Goal: Task Accomplishment & Management: Manage account settings

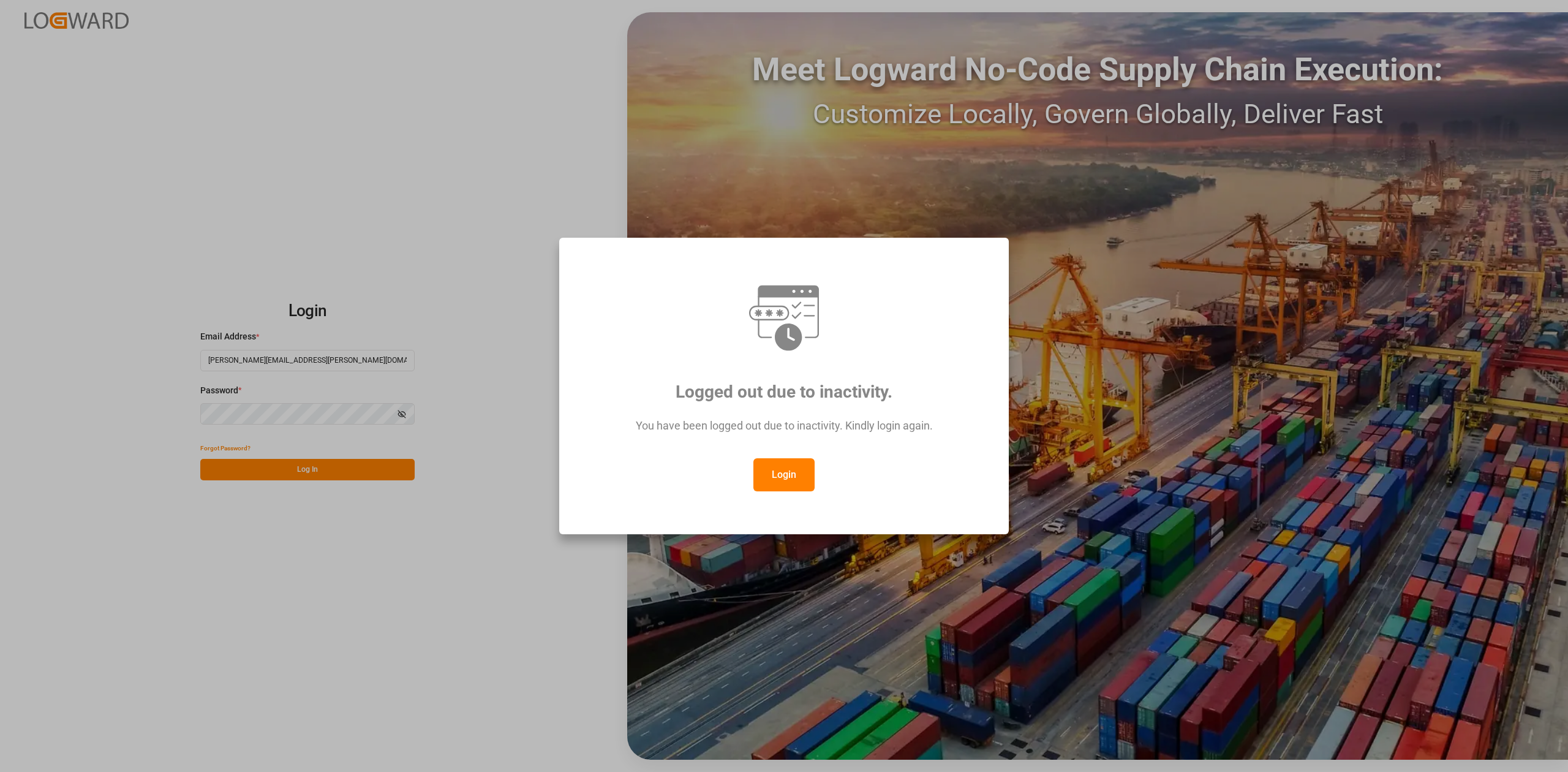
click at [787, 473] on button "Login" at bounding box center [784, 474] width 61 height 33
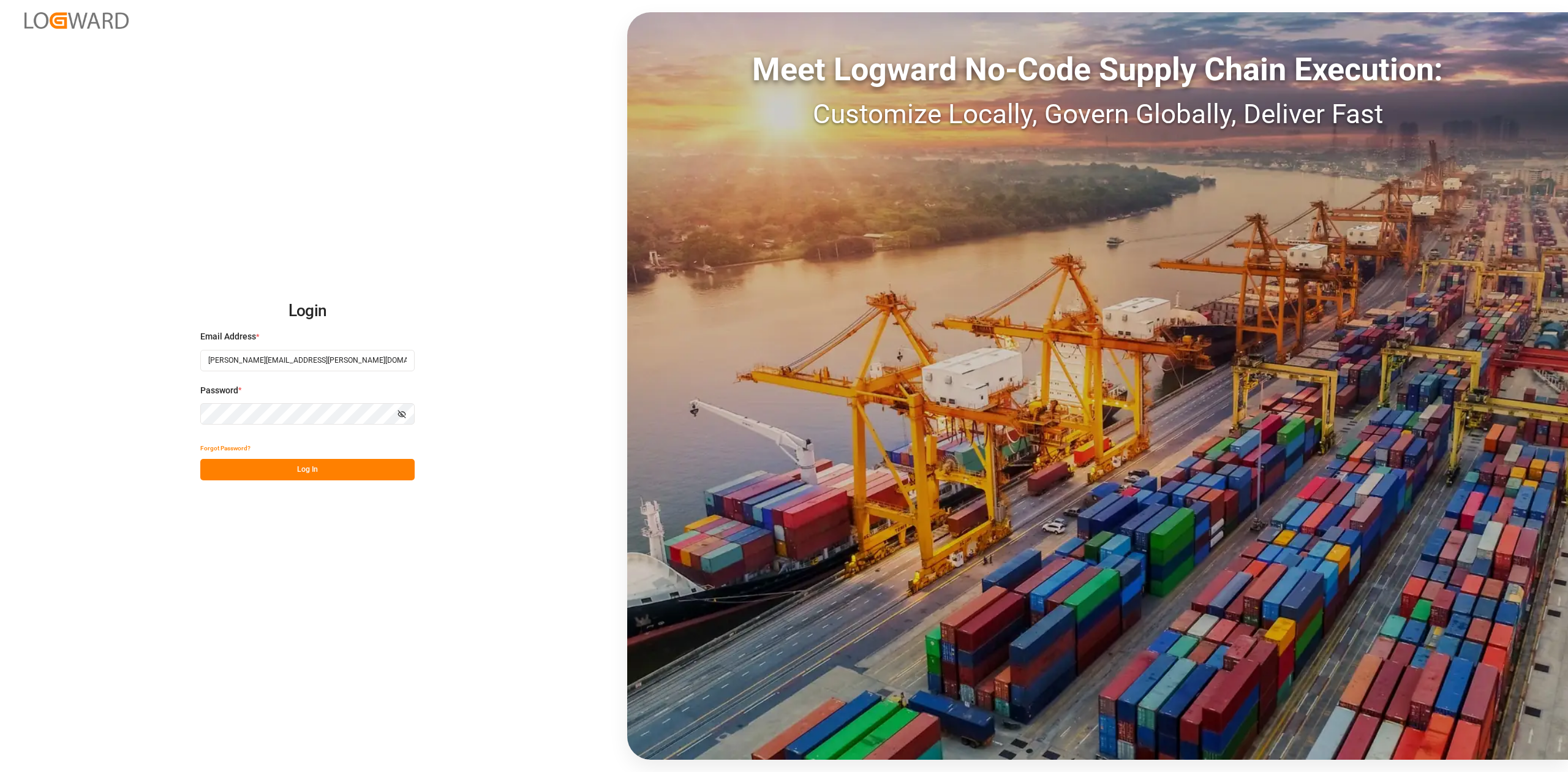
click at [321, 474] on button "Log In" at bounding box center [308, 469] width 214 height 21
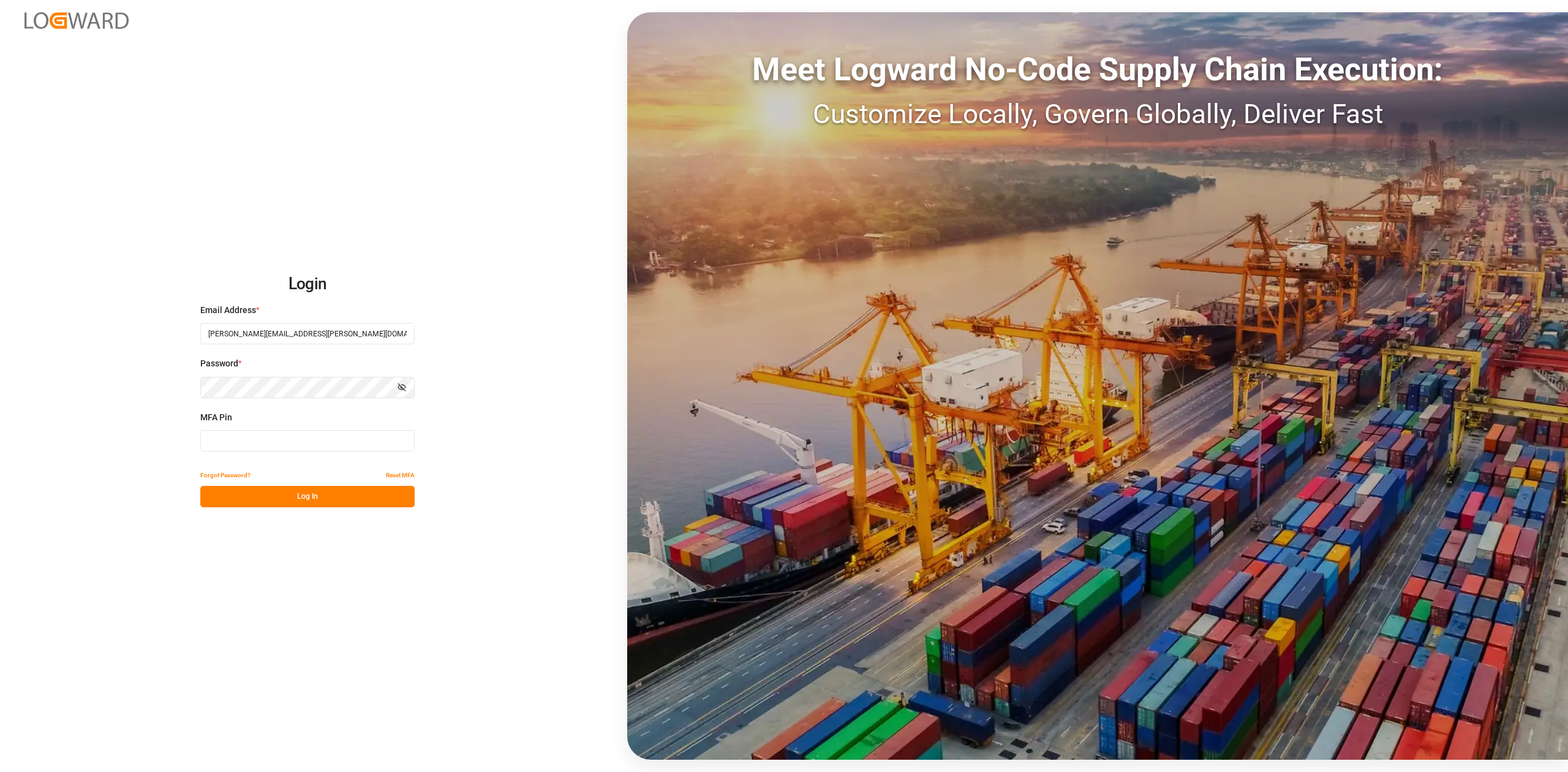
drag, startPoint x: 231, startPoint y: 437, endPoint x: 240, endPoint y: 440, distance: 9.5
click at [231, 437] on input at bounding box center [308, 441] width 214 height 21
type input "725375"
click at [265, 501] on button "Log In" at bounding box center [308, 496] width 214 height 21
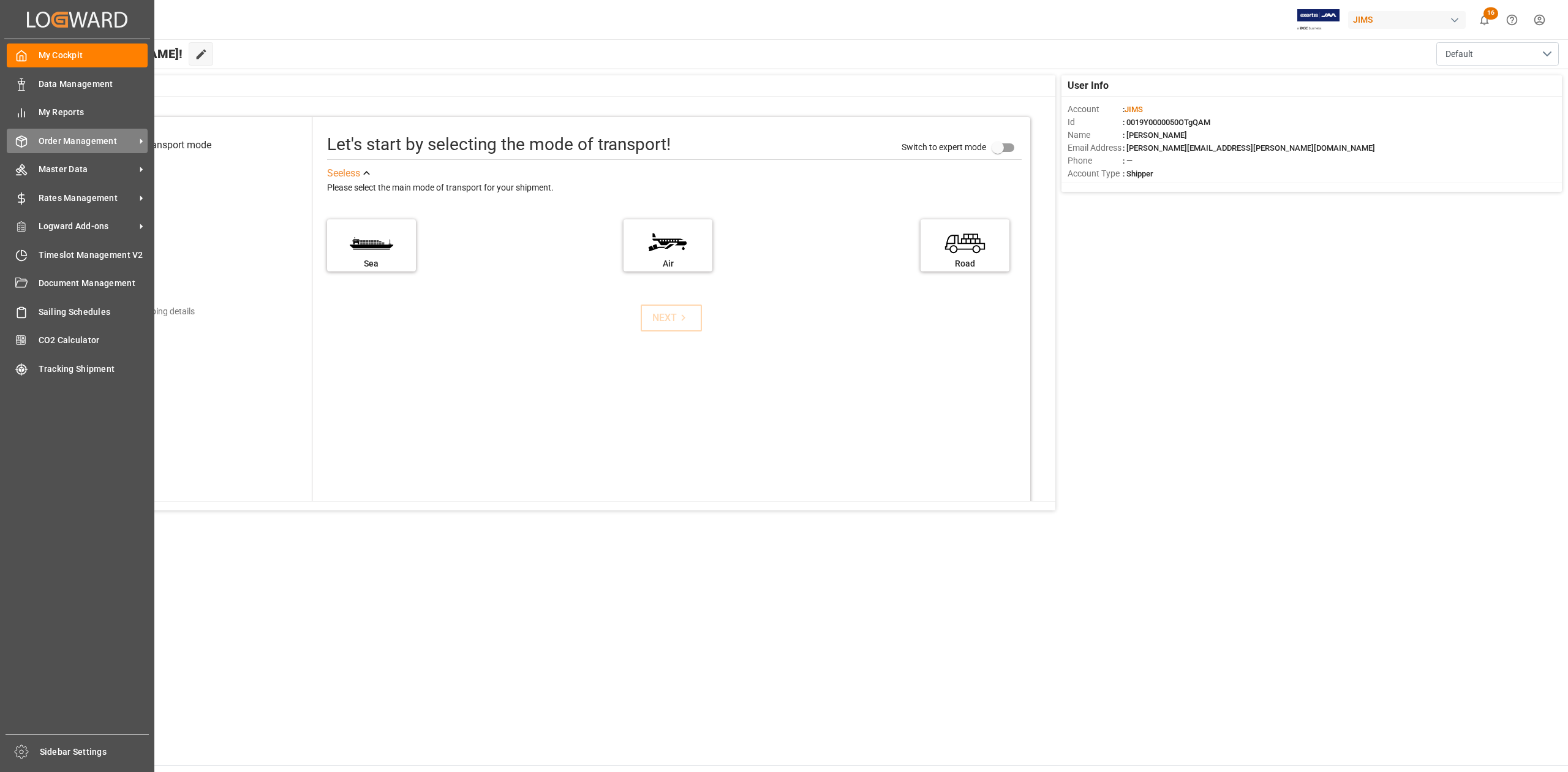
click at [71, 140] on span "Order Management" at bounding box center [87, 141] width 96 height 13
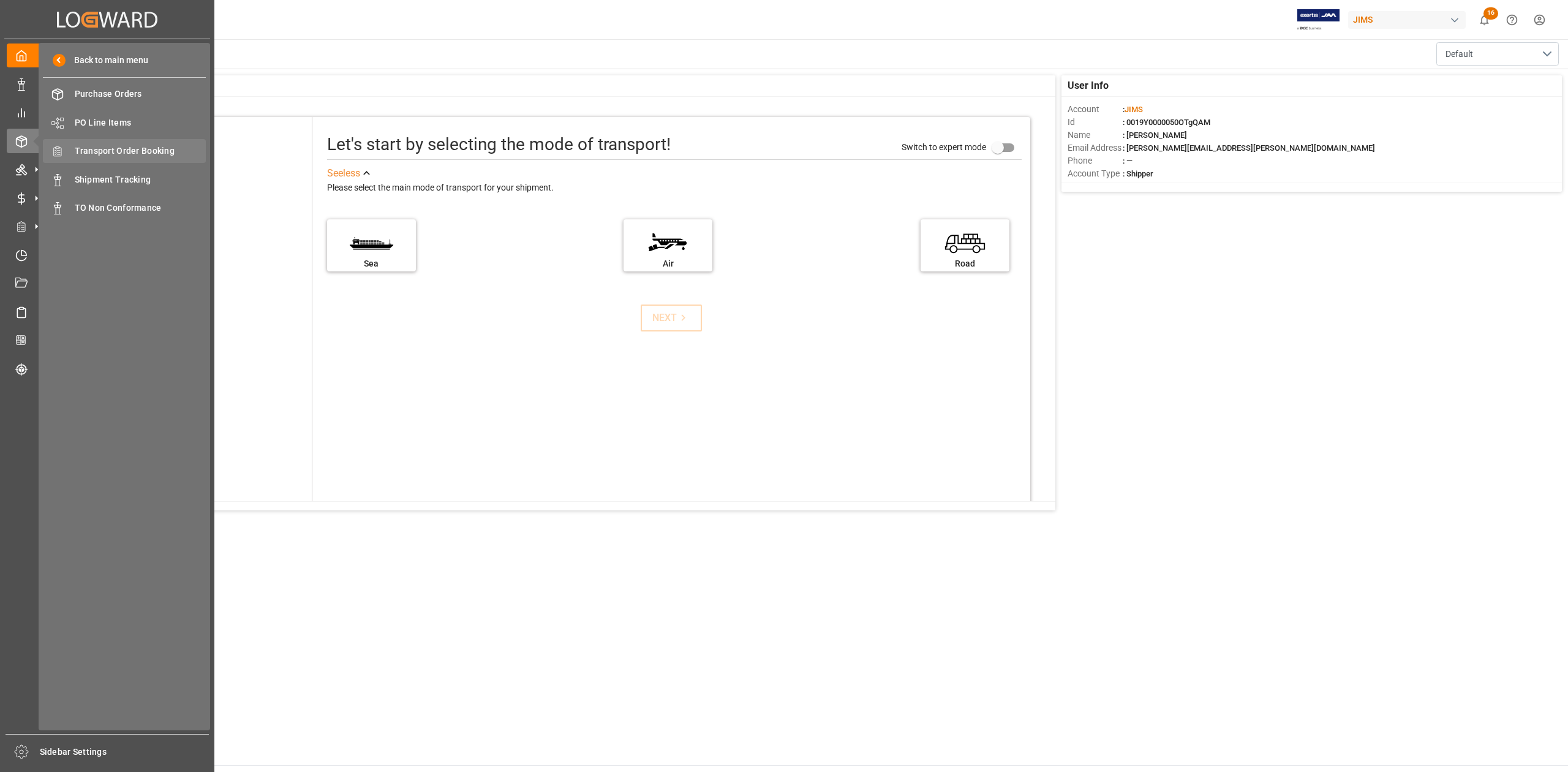
click at [163, 150] on span "Transport Order Booking" at bounding box center [140, 151] width 132 height 13
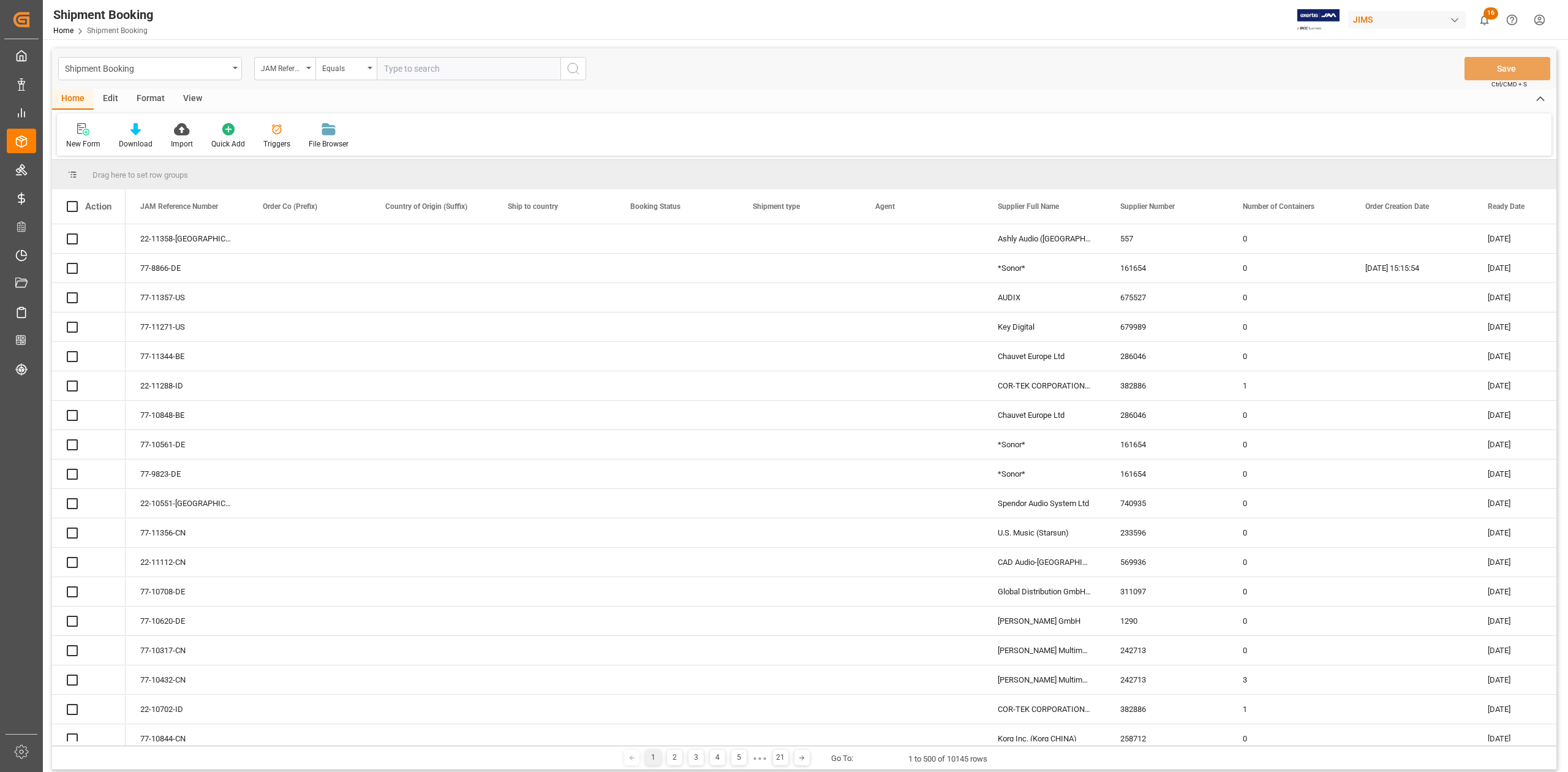
click at [472, 71] on input "text" at bounding box center [468, 68] width 184 height 23
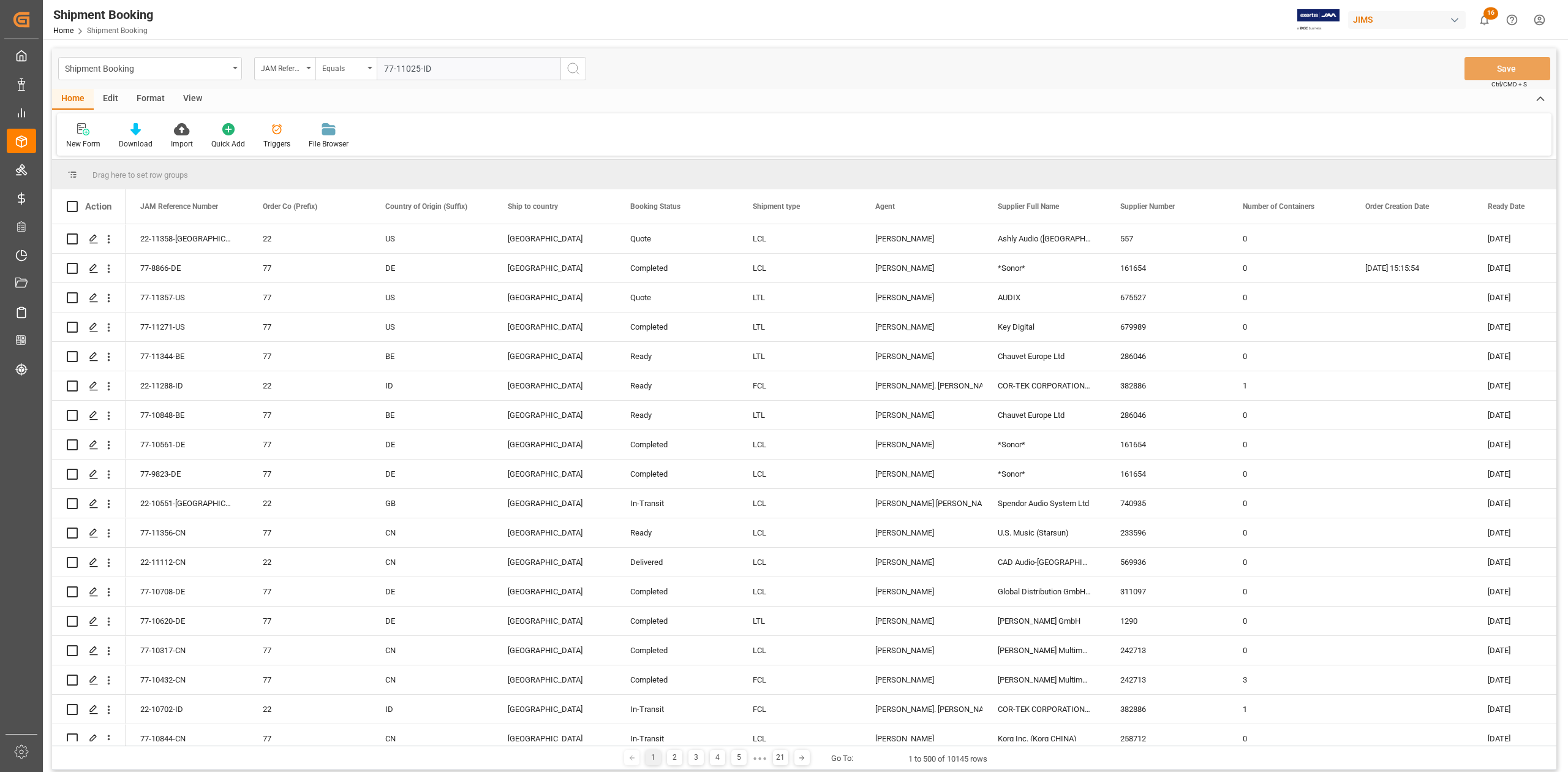
type input "77-11025-ID"
click at [567, 69] on icon "search button" at bounding box center [573, 68] width 14 height 14
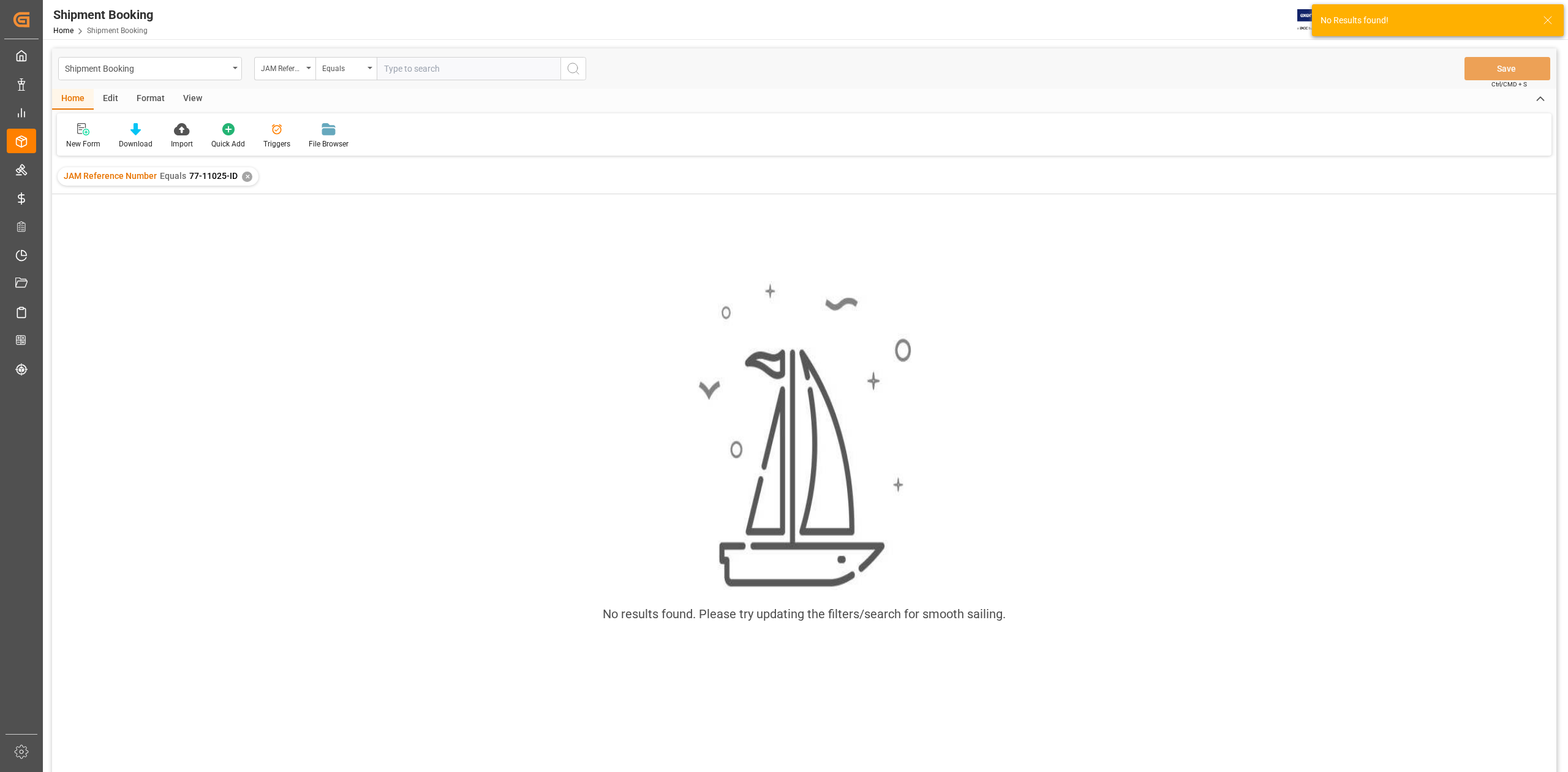
click at [246, 177] on div "✕" at bounding box center [247, 177] width 11 height 11
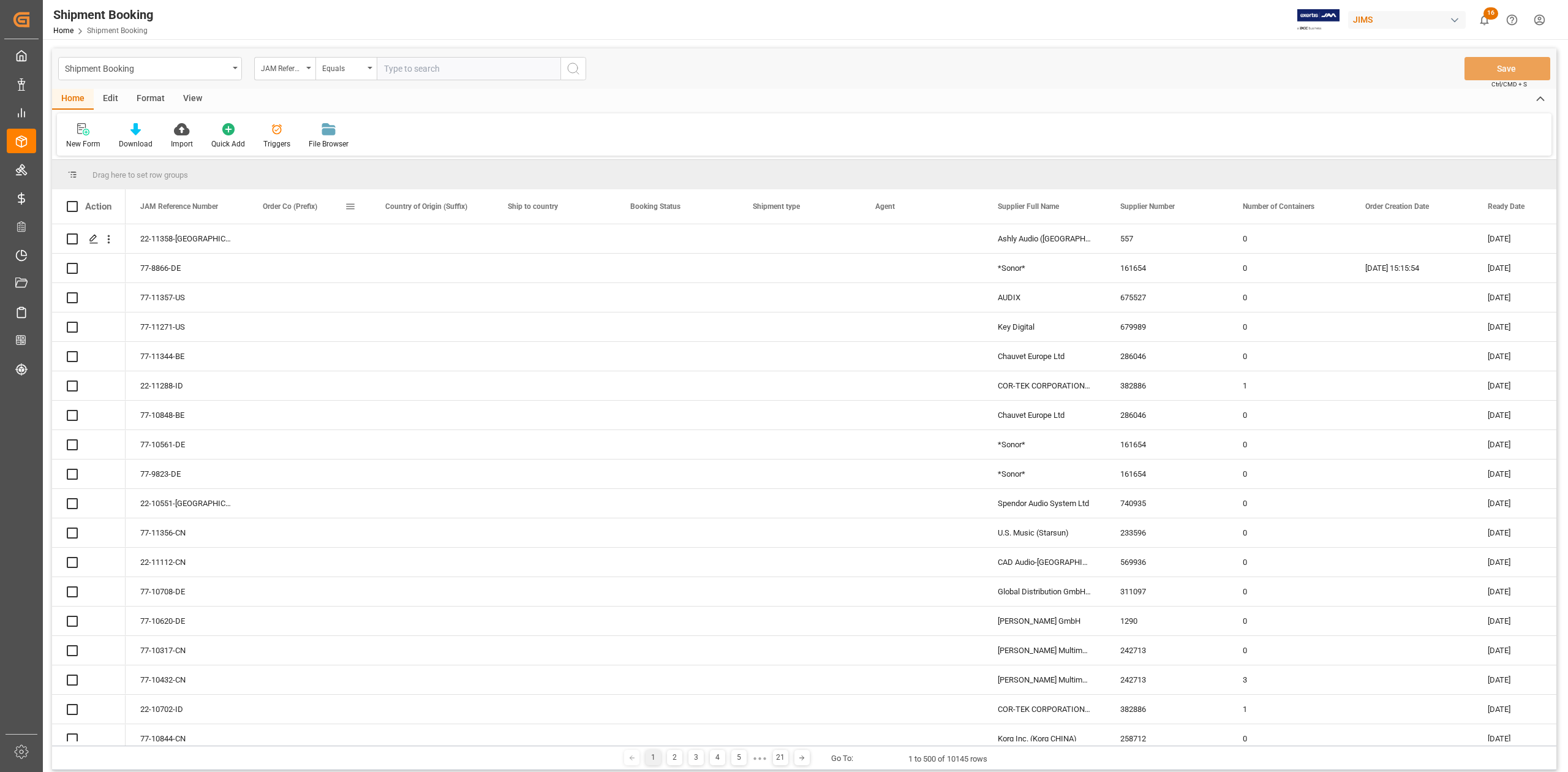
click at [412, 65] on input "text" at bounding box center [468, 68] width 184 height 23
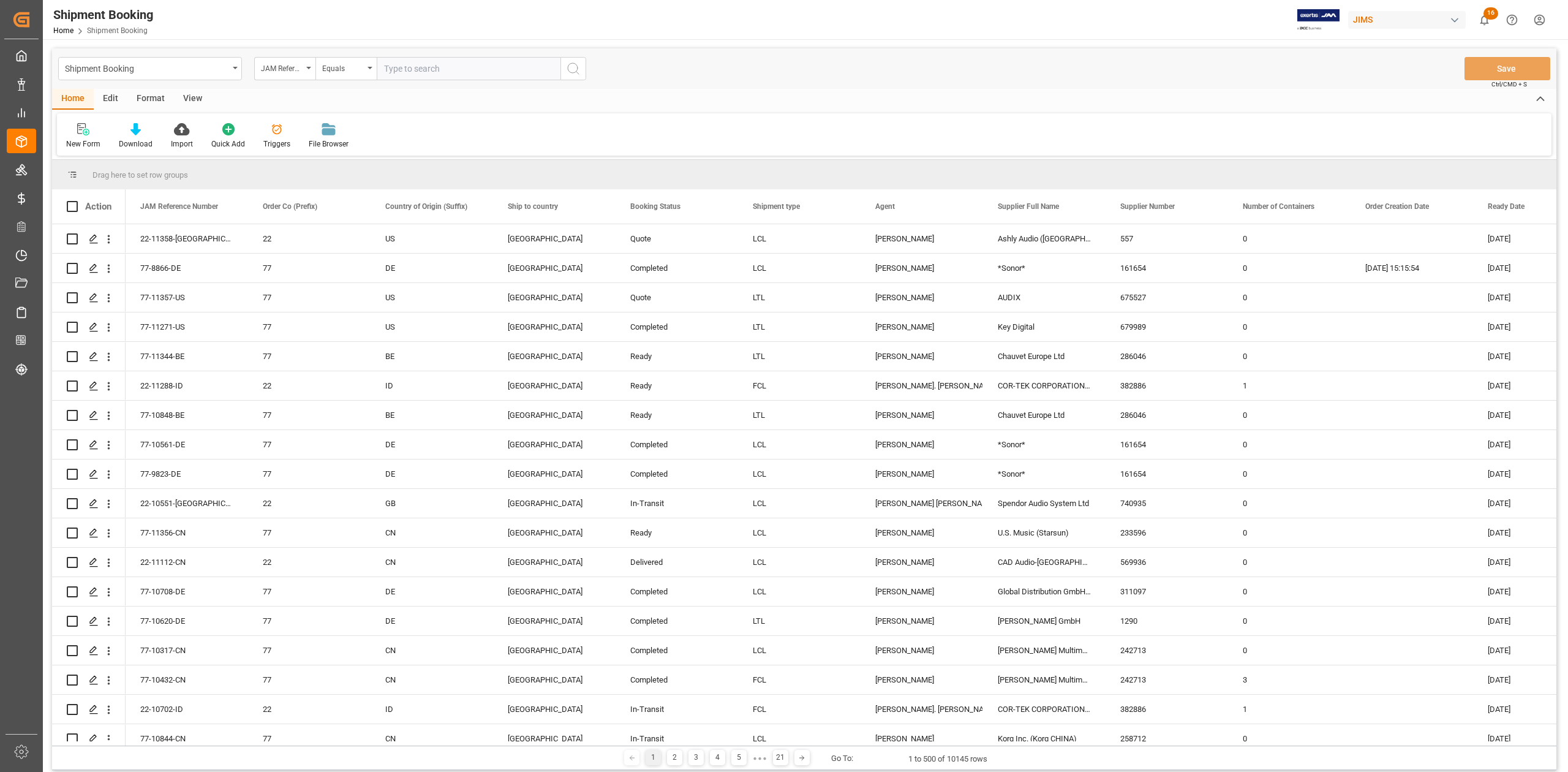
click at [423, 68] on input "text" at bounding box center [468, 68] width 184 height 23
click at [420, 74] on input "text" at bounding box center [468, 68] width 184 height 23
paste input "77-11025-ID"
type input "77-11025-ID"
click at [568, 72] on icon "search button" at bounding box center [573, 68] width 14 height 14
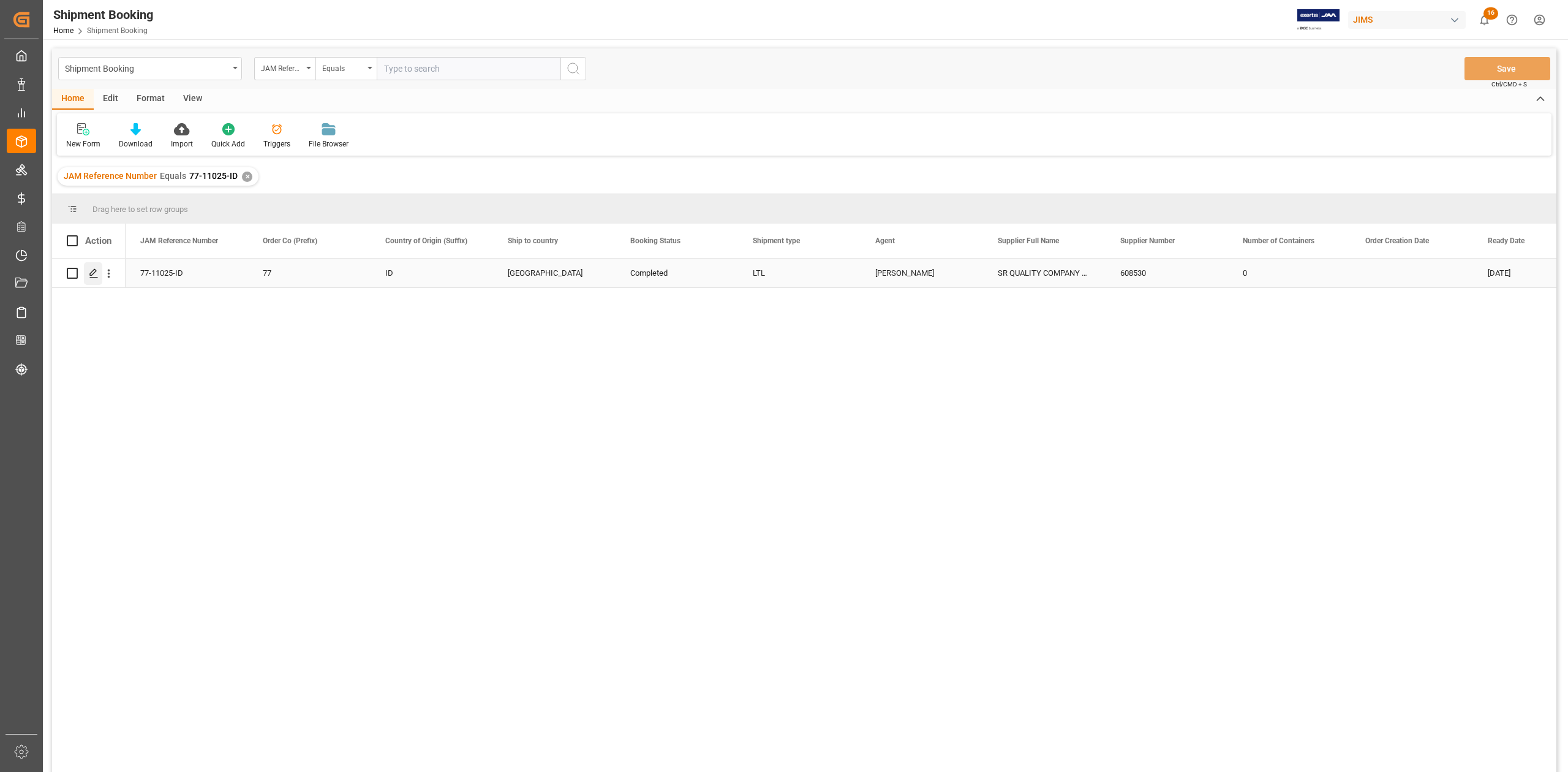
click at [96, 273] on icon "Press SPACE to select this row." at bounding box center [94, 273] width 10 height 10
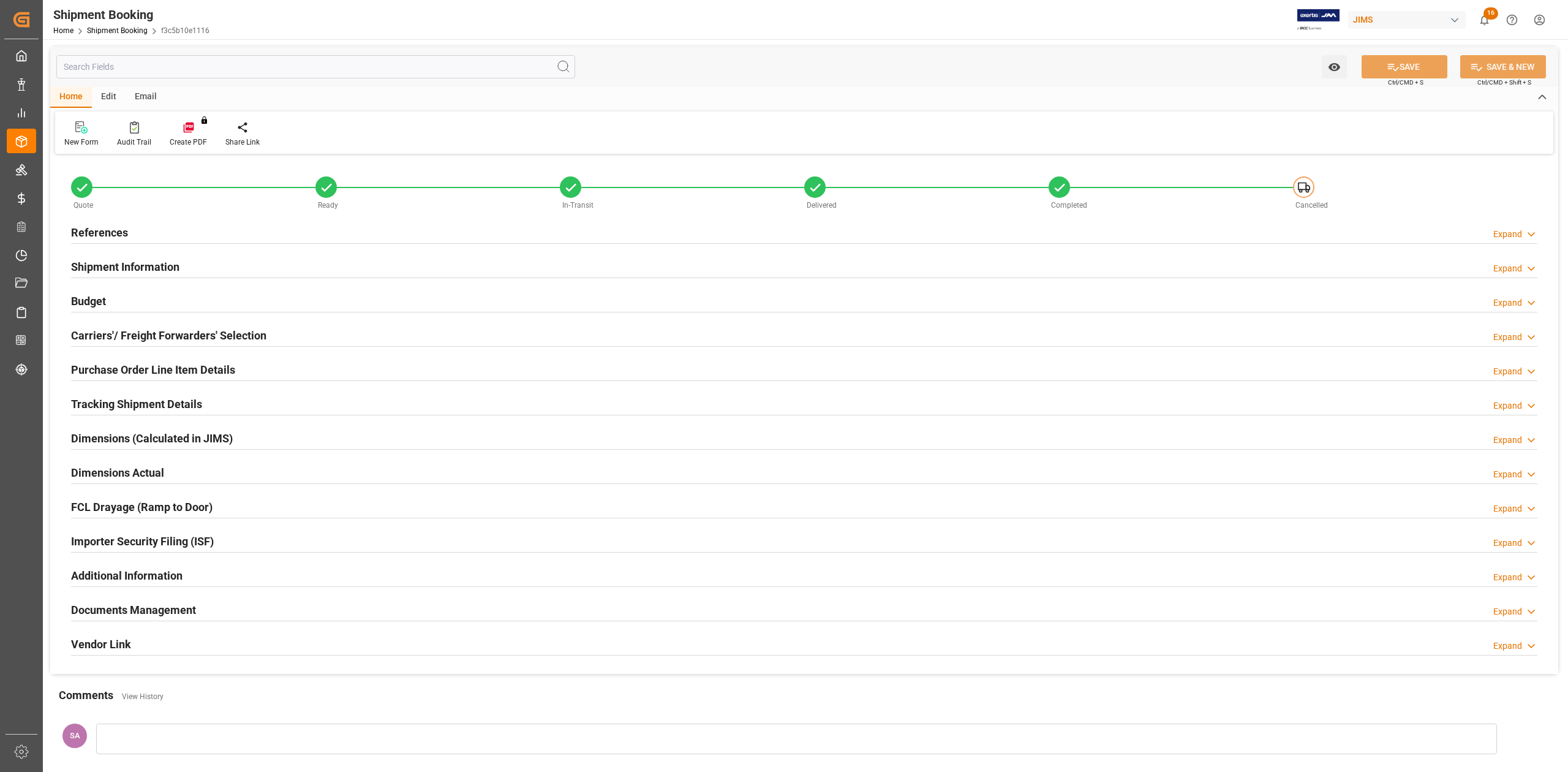
type input "0"
type input "3"
type input "81.1344"
type input "94.6568"
type input "980.62"
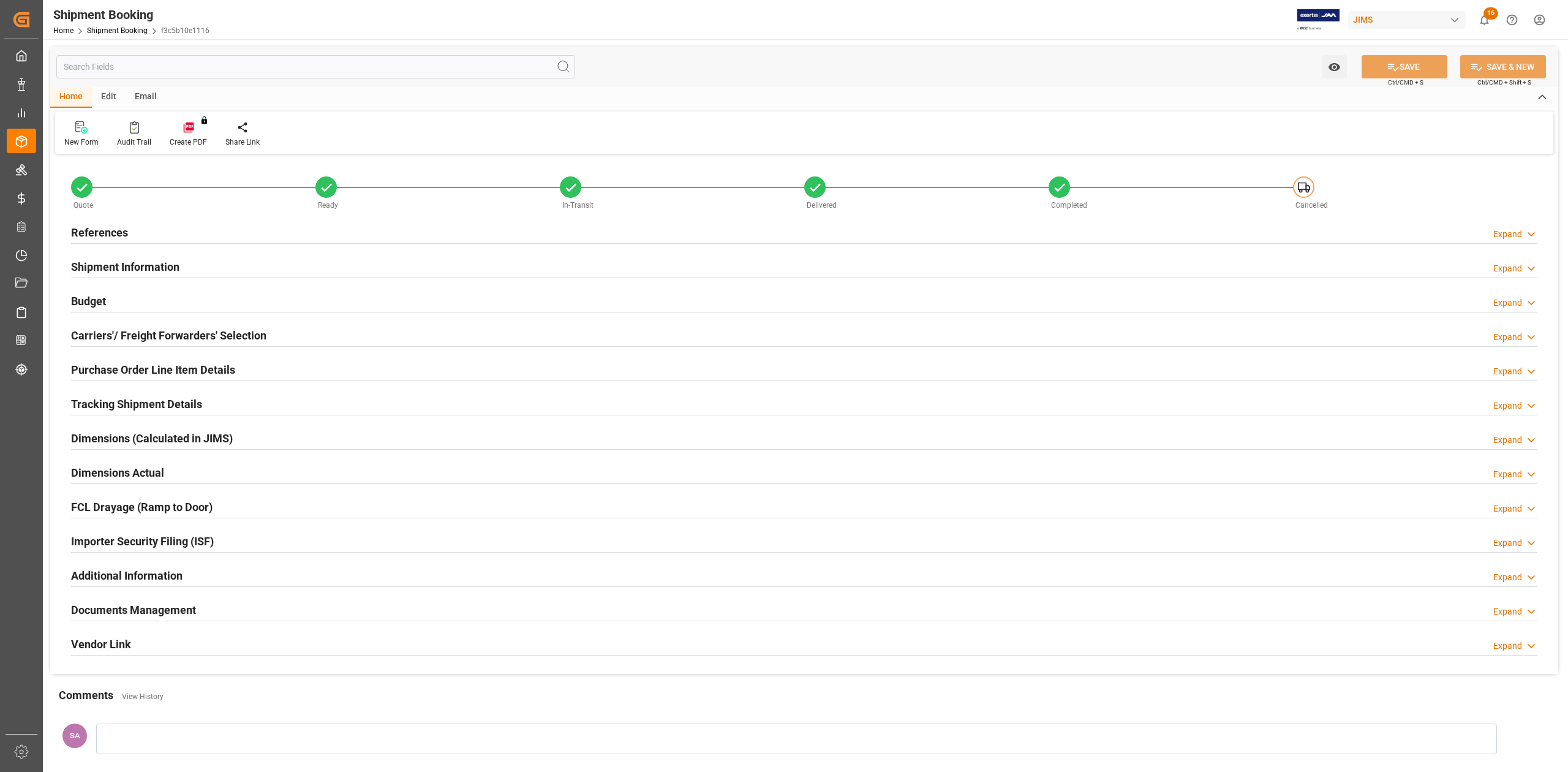
type input "[DATE]"
click at [118, 237] on h2 "References" at bounding box center [99, 232] width 57 height 16
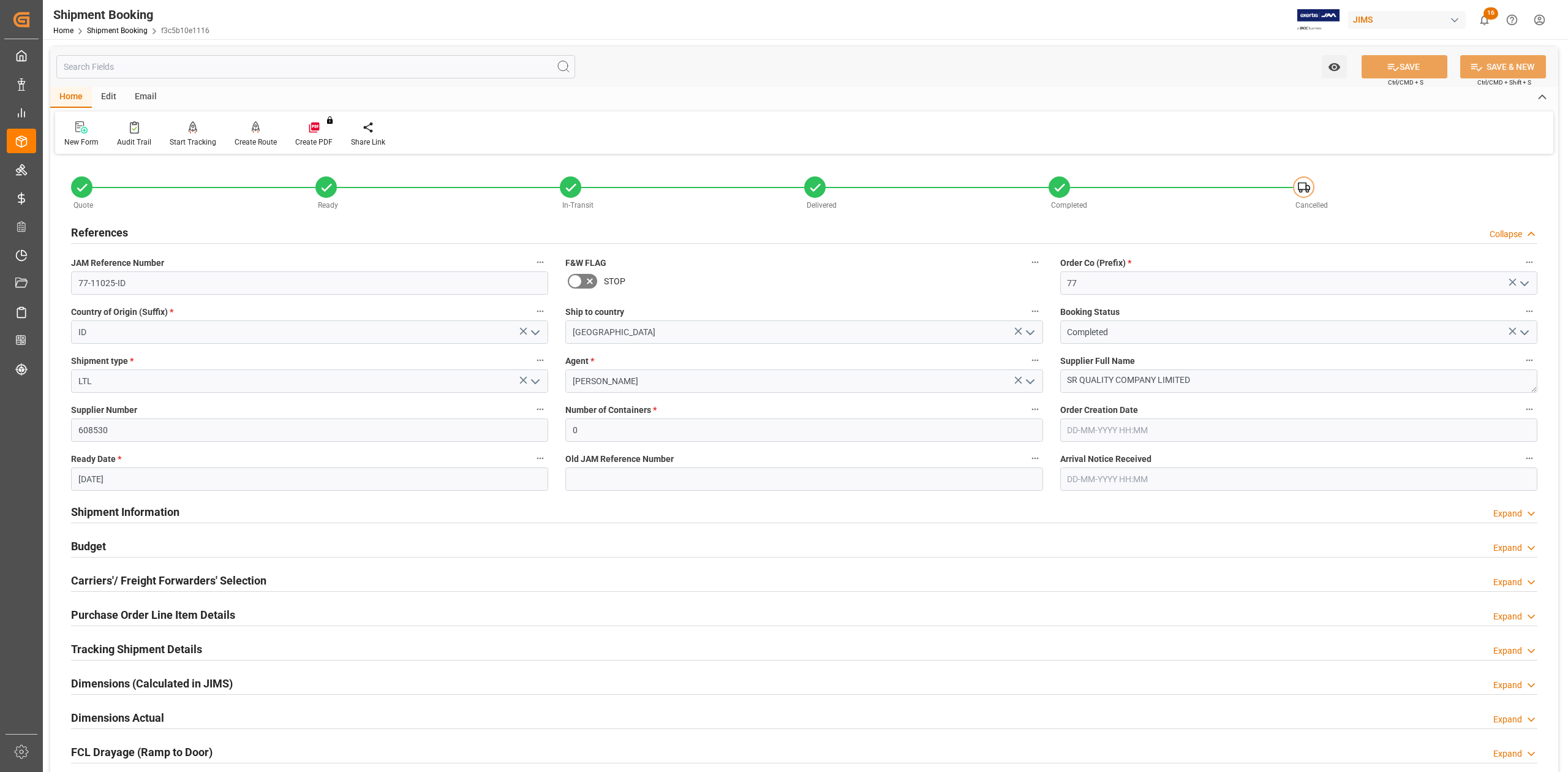
click at [118, 237] on h2 "References" at bounding box center [99, 232] width 57 height 16
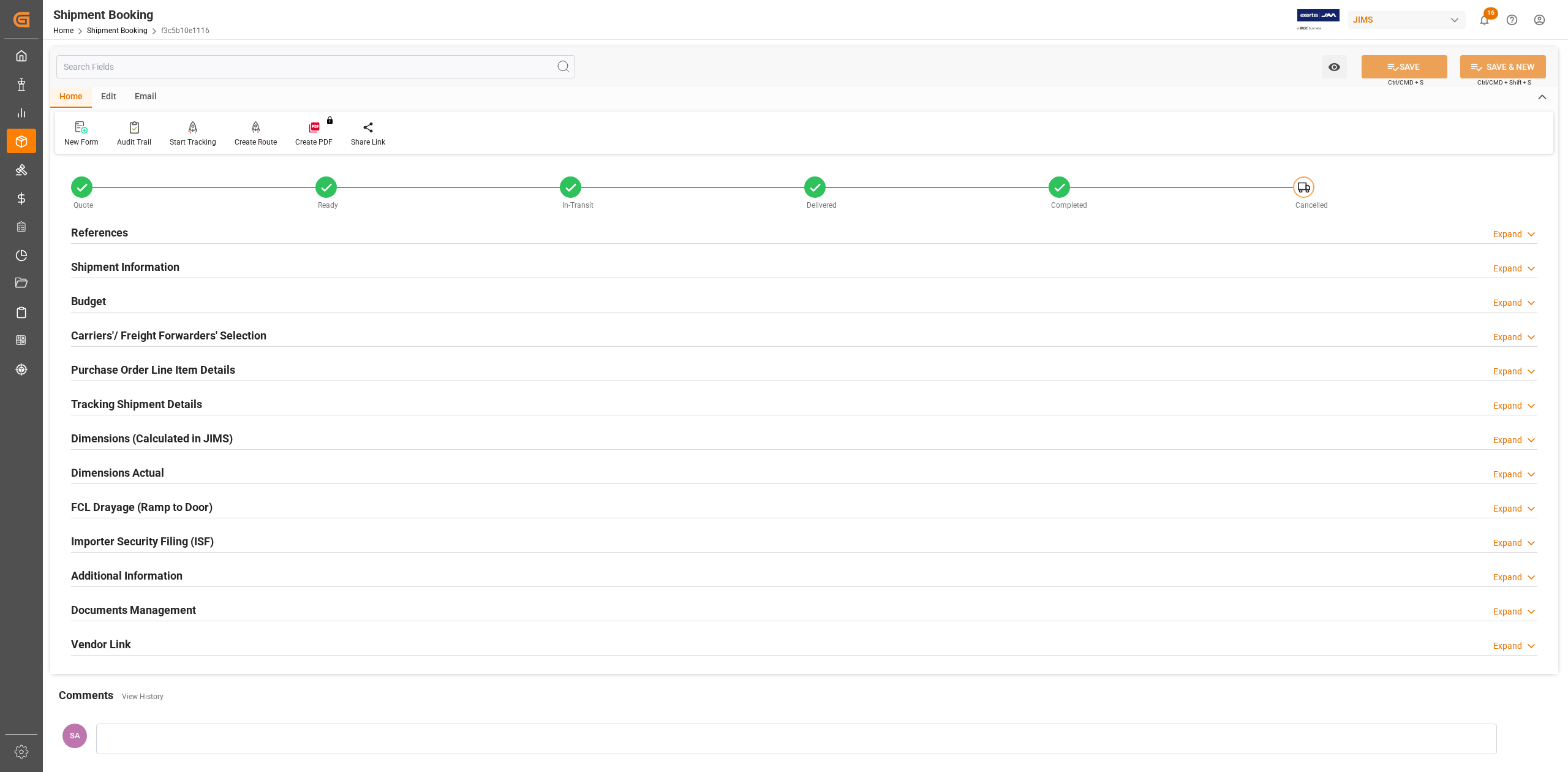
click at [117, 269] on h2 "Shipment Information" at bounding box center [125, 267] width 108 height 16
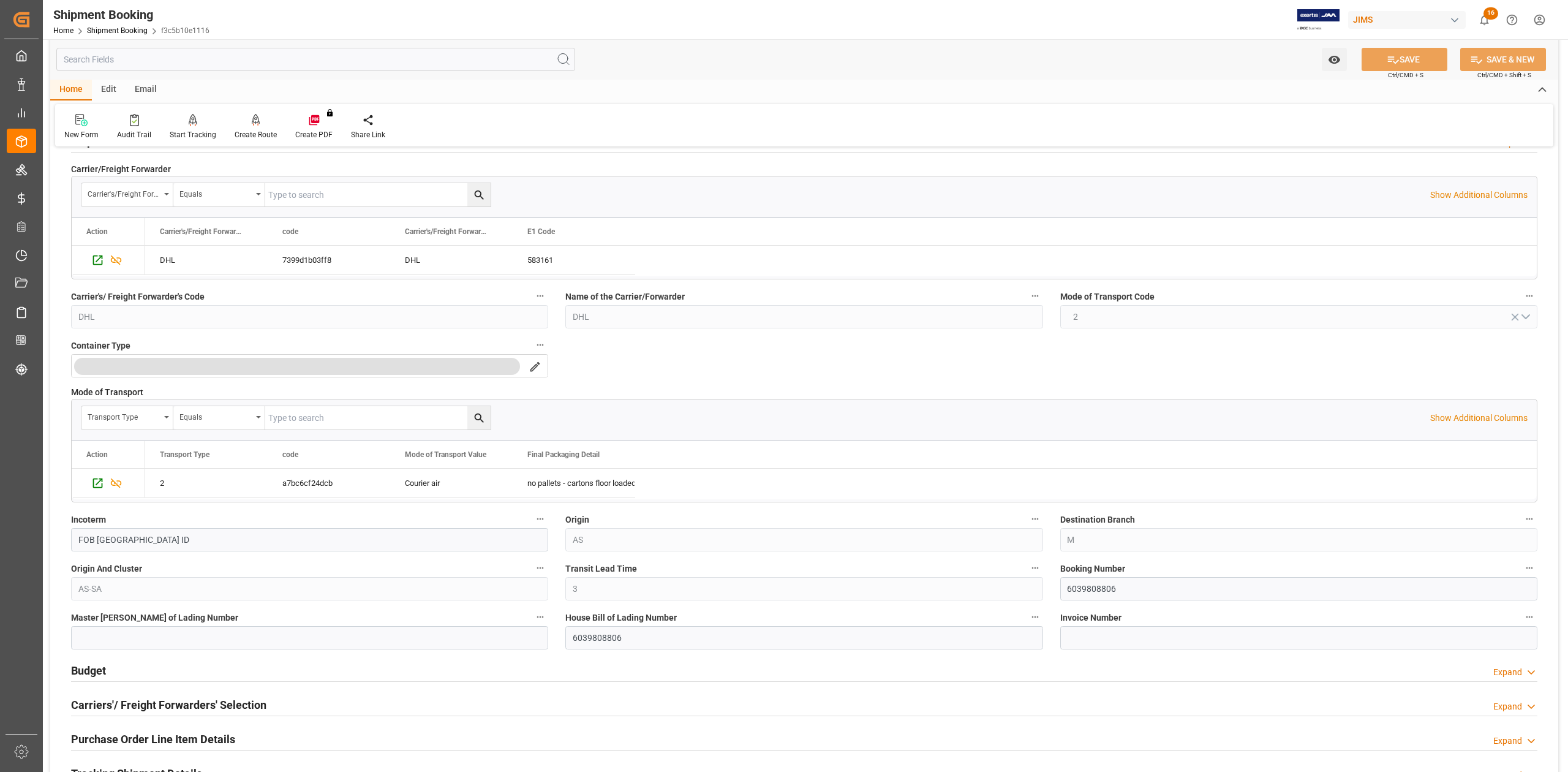
scroll to position [245, 0]
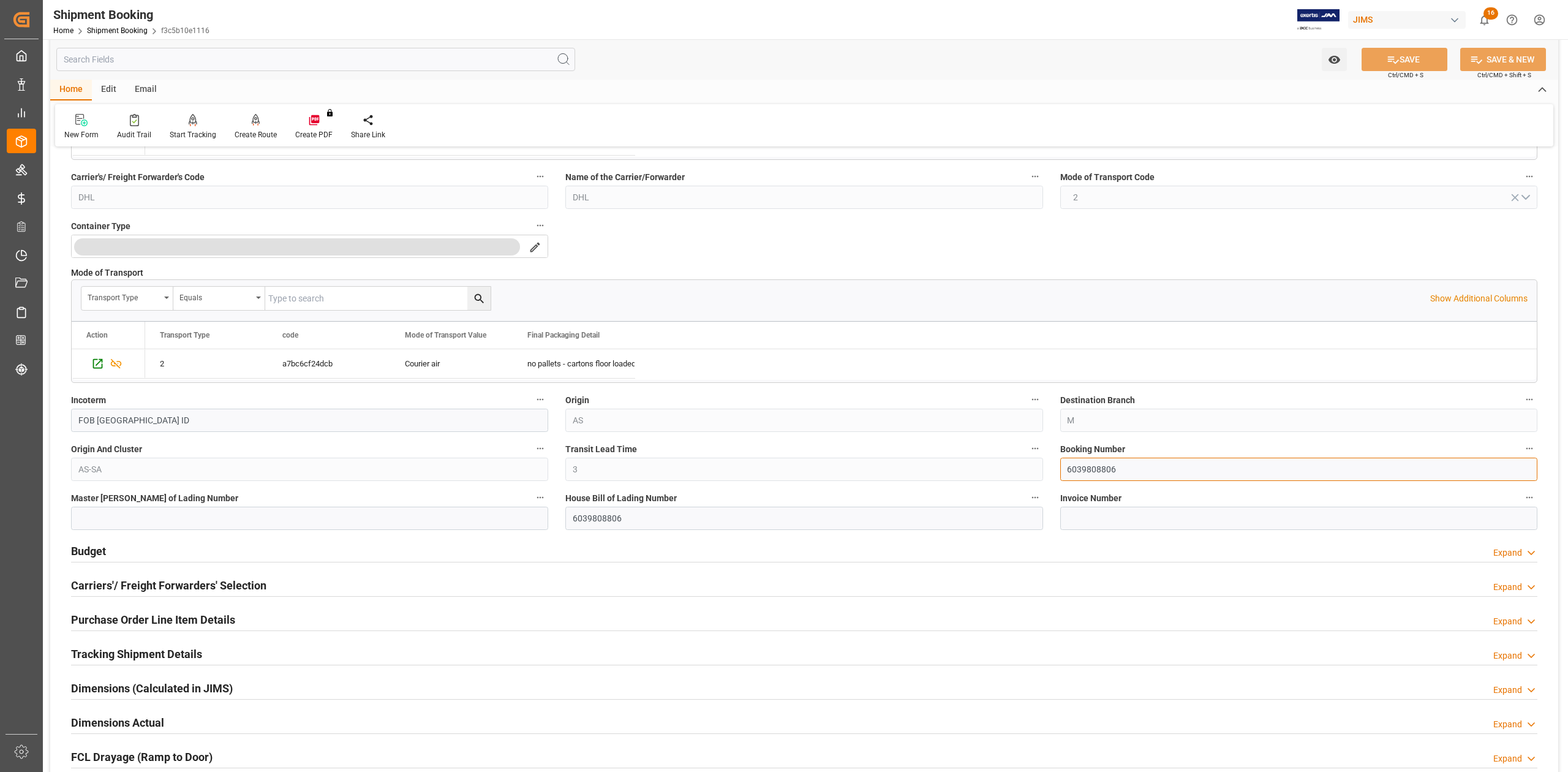
click at [1093, 471] on input "6039808806" at bounding box center [1299, 469] width 477 height 23
click at [94, 555] on h2 "Budget" at bounding box center [88, 551] width 35 height 16
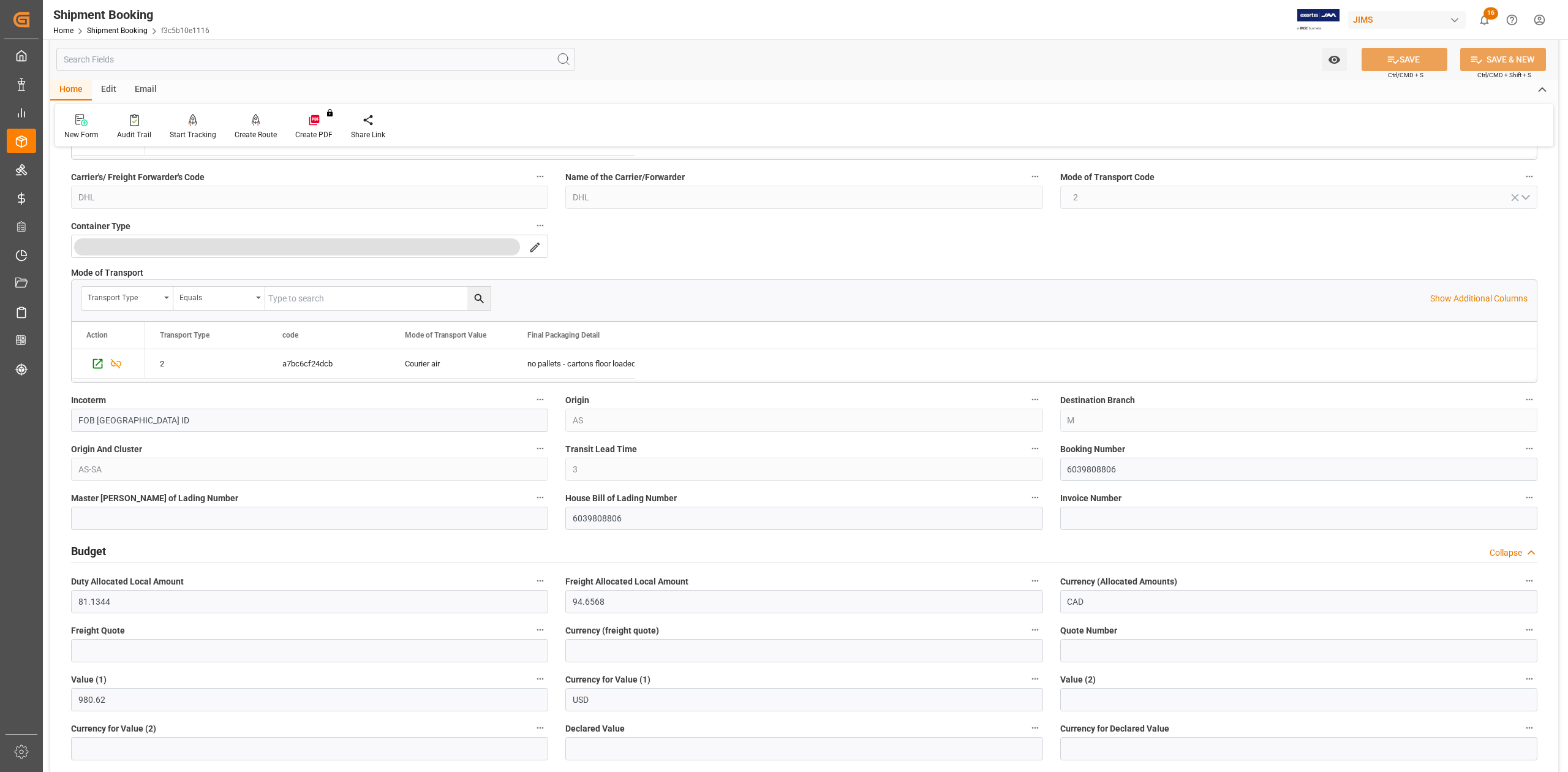
click at [94, 555] on h2 "Budget" at bounding box center [88, 551] width 35 height 16
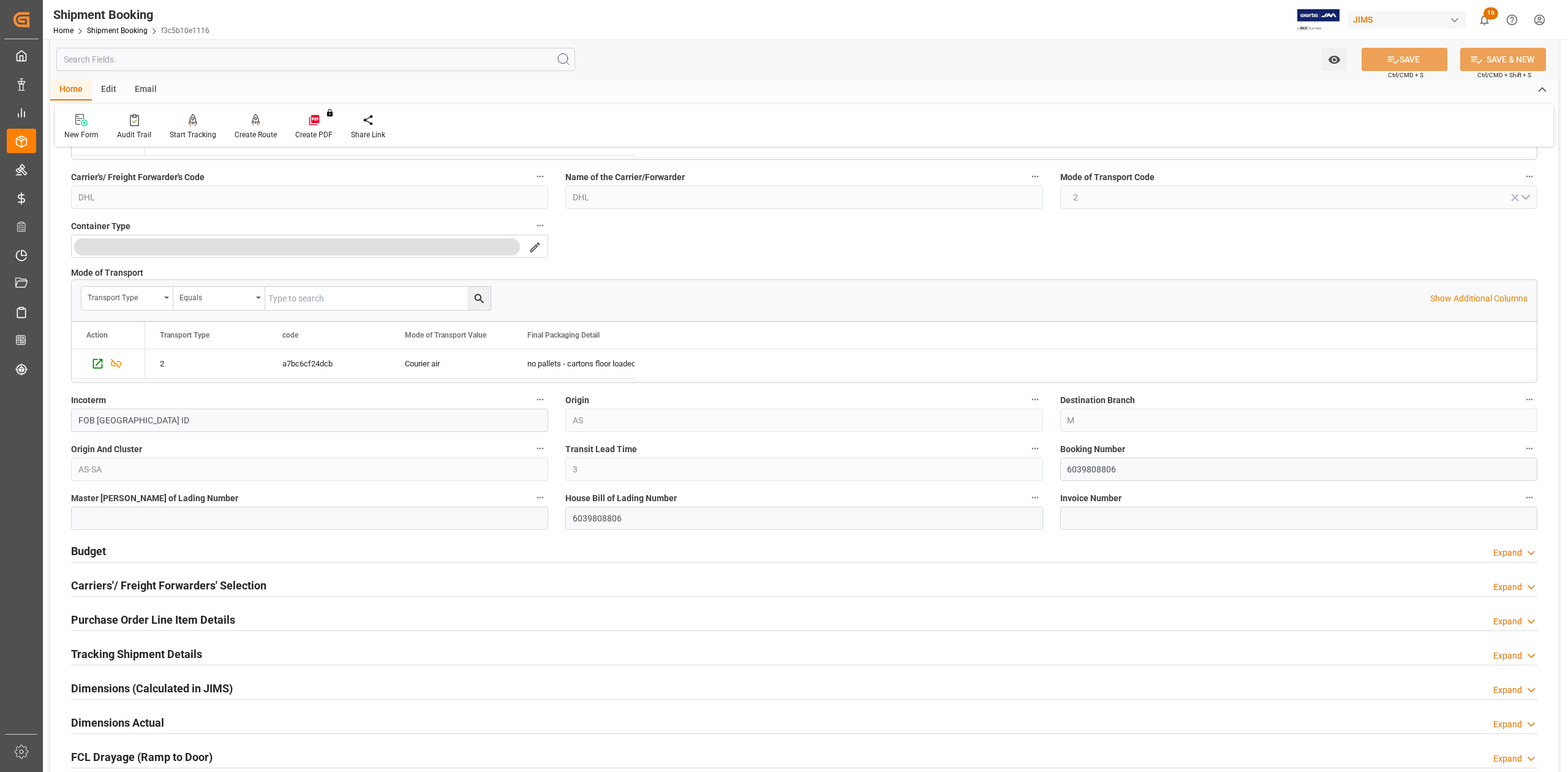
click at [96, 551] on h2 "Budget" at bounding box center [88, 551] width 35 height 16
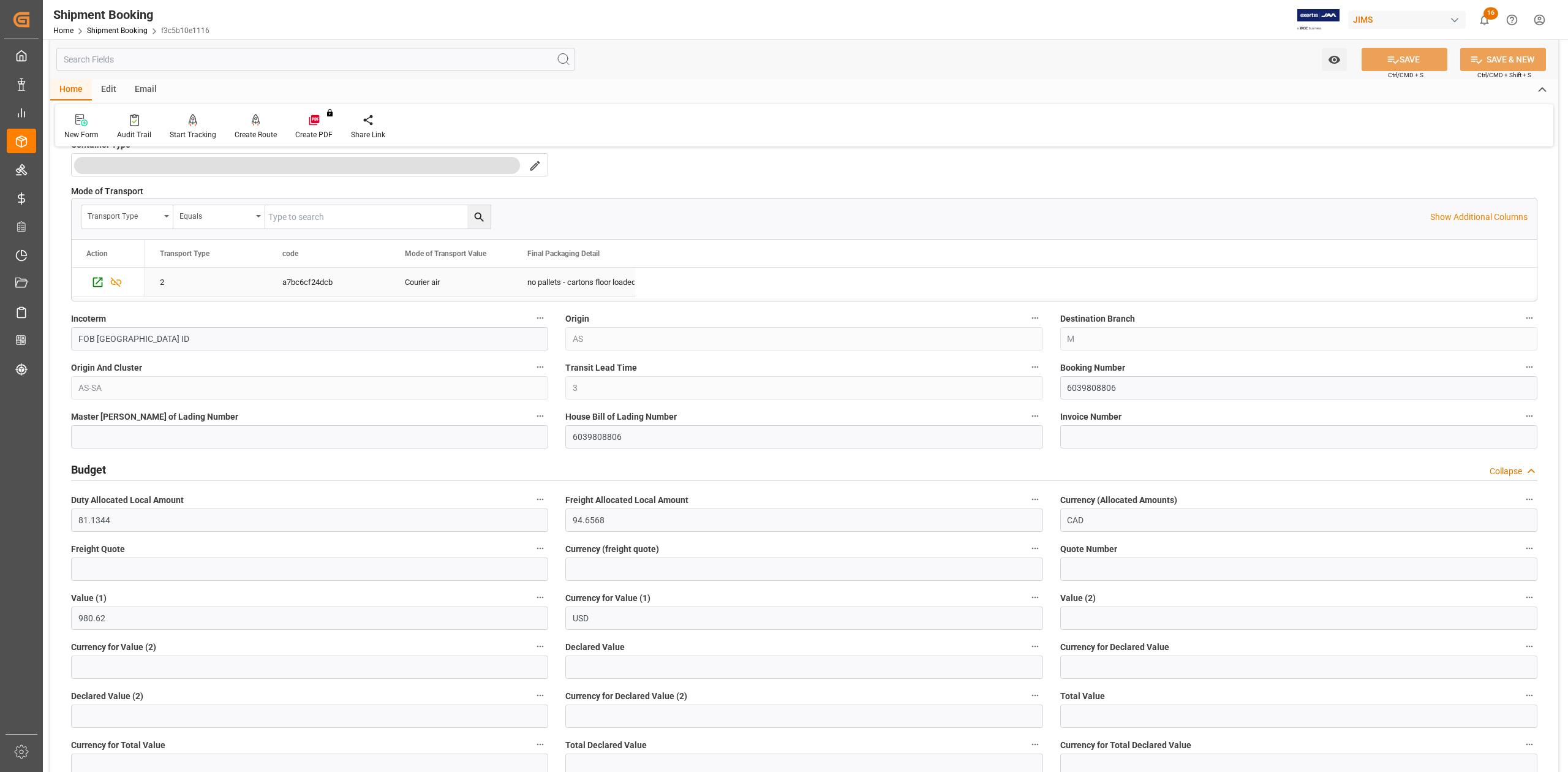
scroll to position [0, 0]
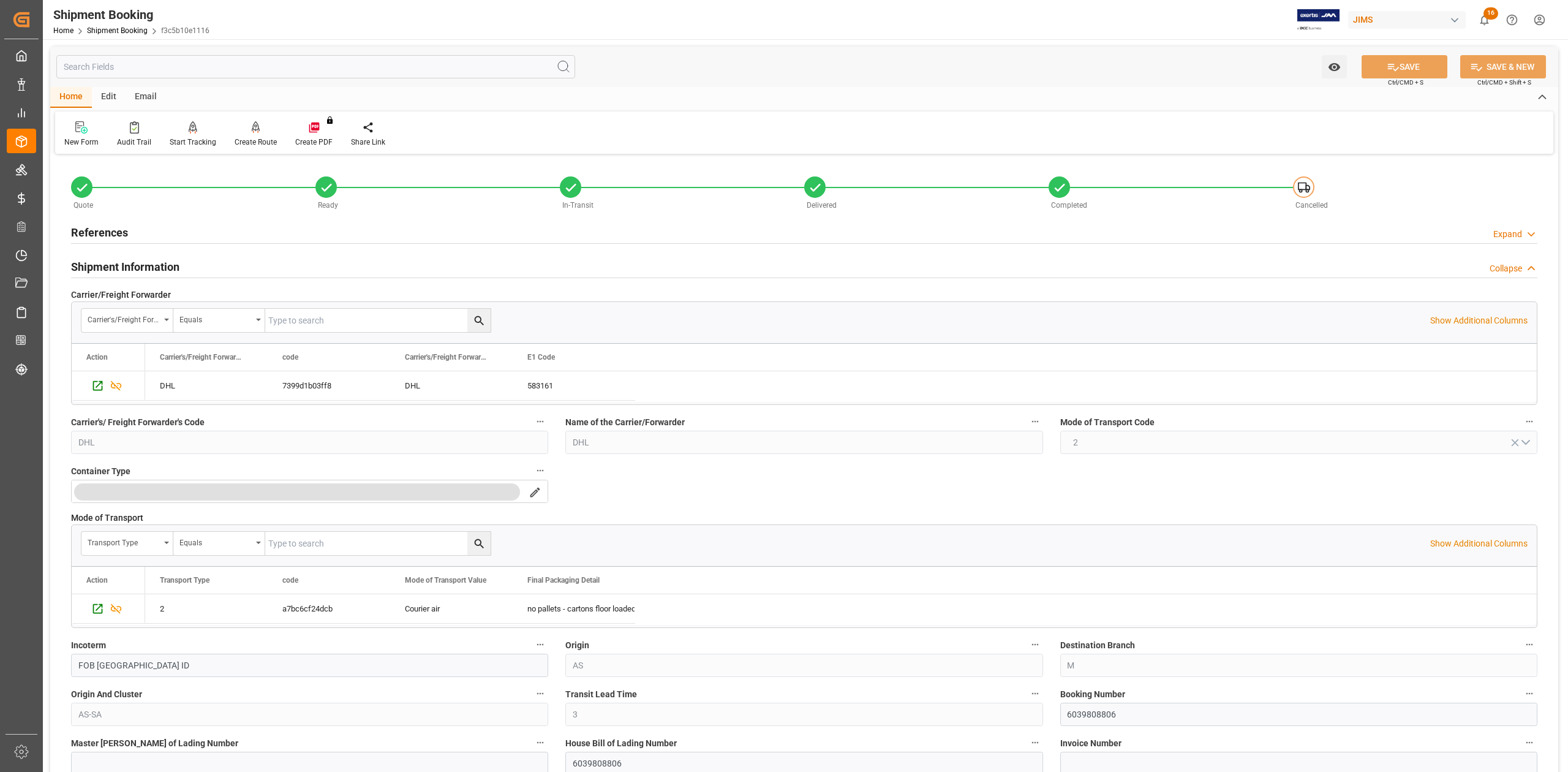
click at [103, 229] on h2 "References" at bounding box center [99, 232] width 57 height 16
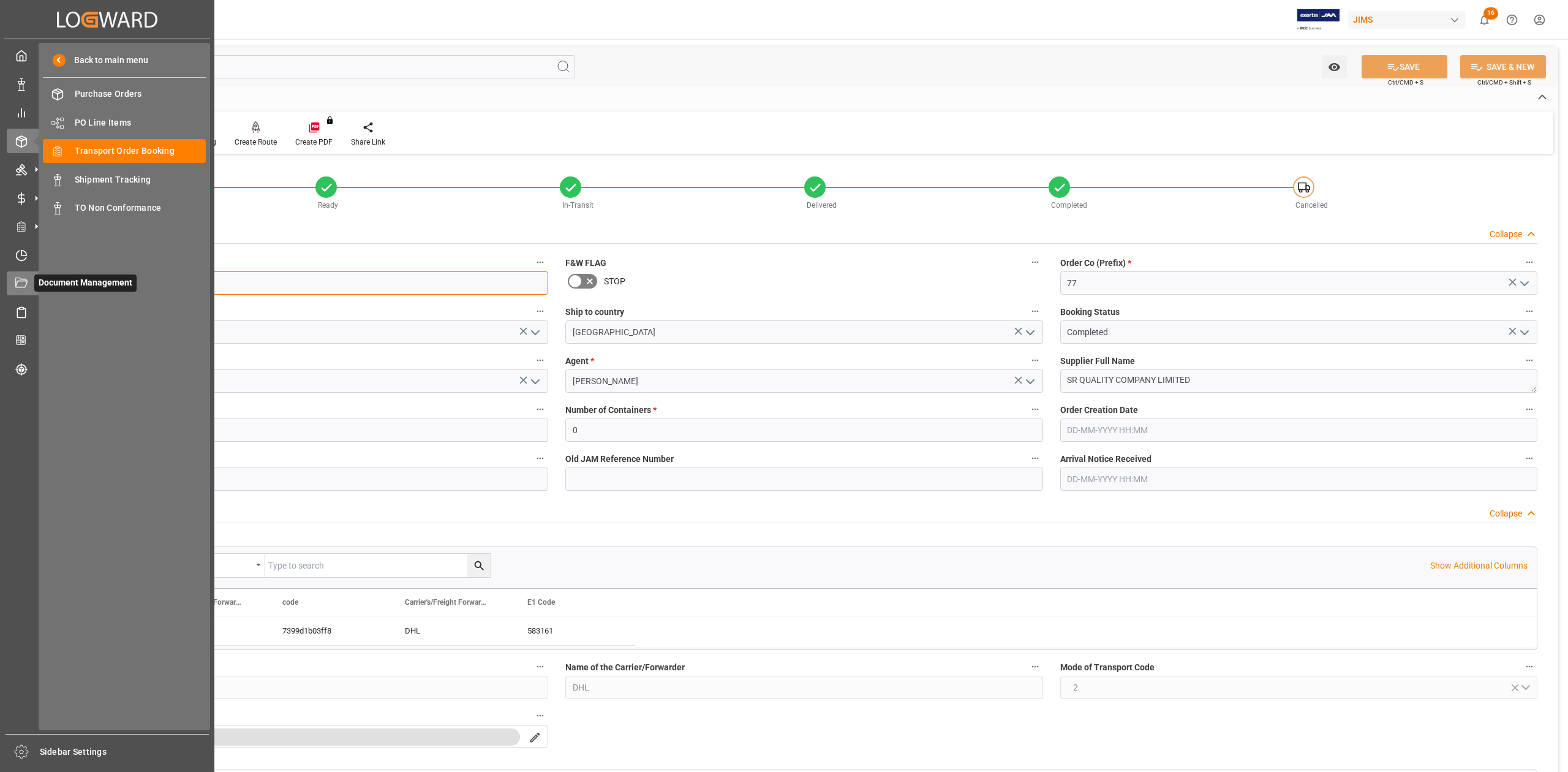
drag, startPoint x: 125, startPoint y: 282, endPoint x: 21, endPoint y: 275, distance: 104.2
click at [21, 275] on div "Created by potrace 1.15, written by Peter Selinger 2001-2017 Created by potrace…" at bounding box center [784, 386] width 1568 height 772
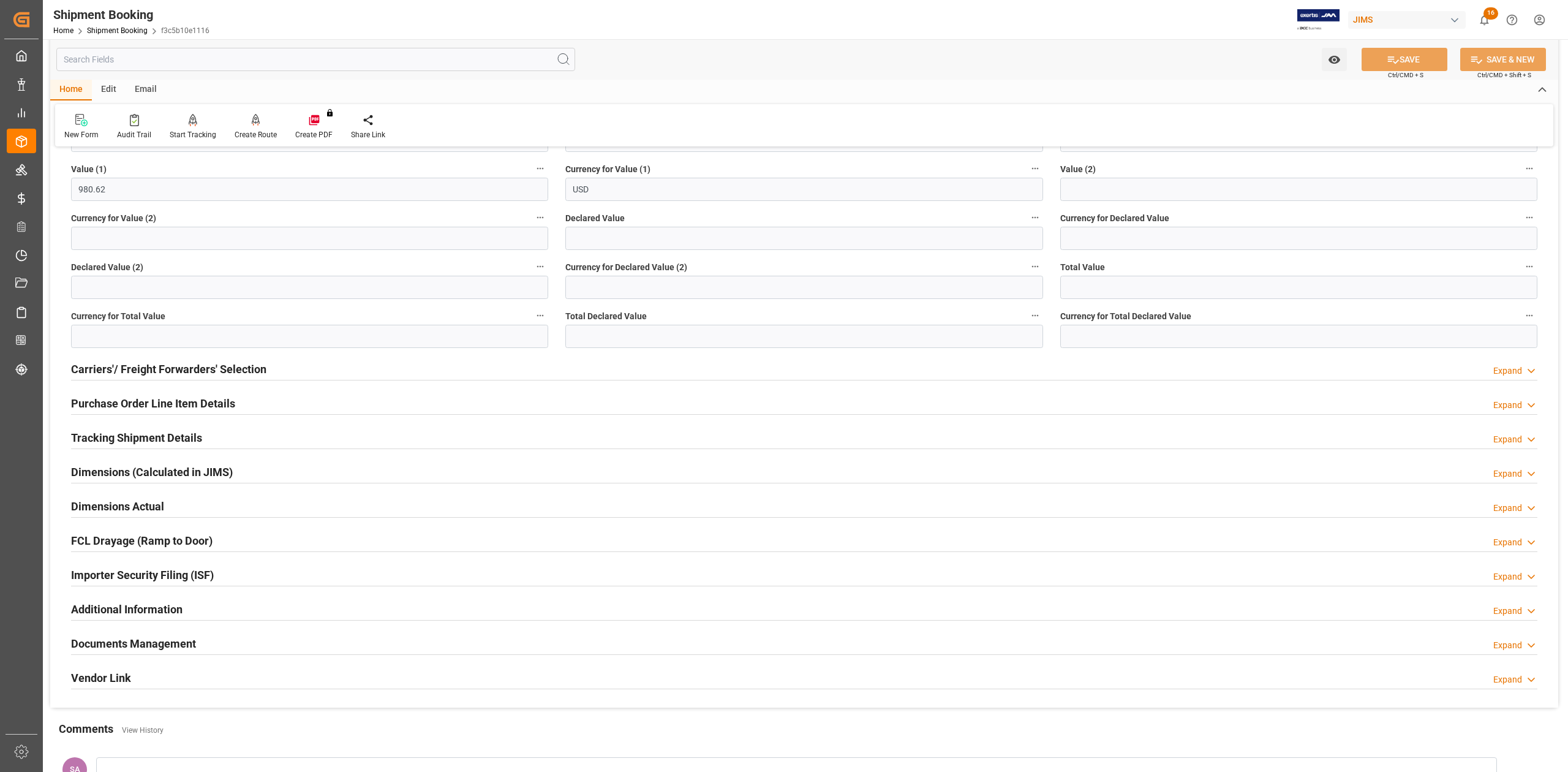
scroll to position [859, 0]
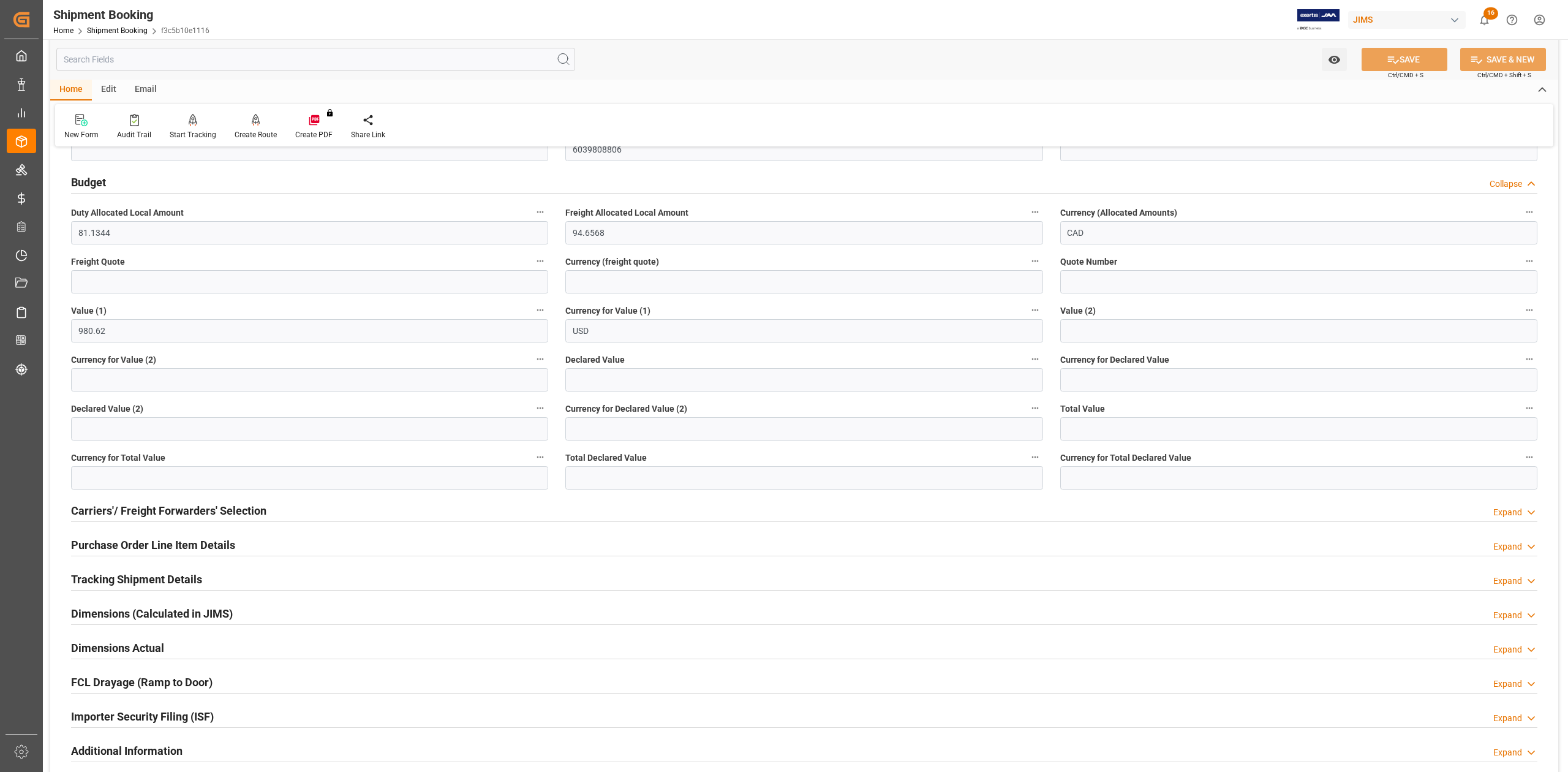
click at [98, 583] on h2 "Tracking Shipment Details" at bounding box center [136, 579] width 131 height 16
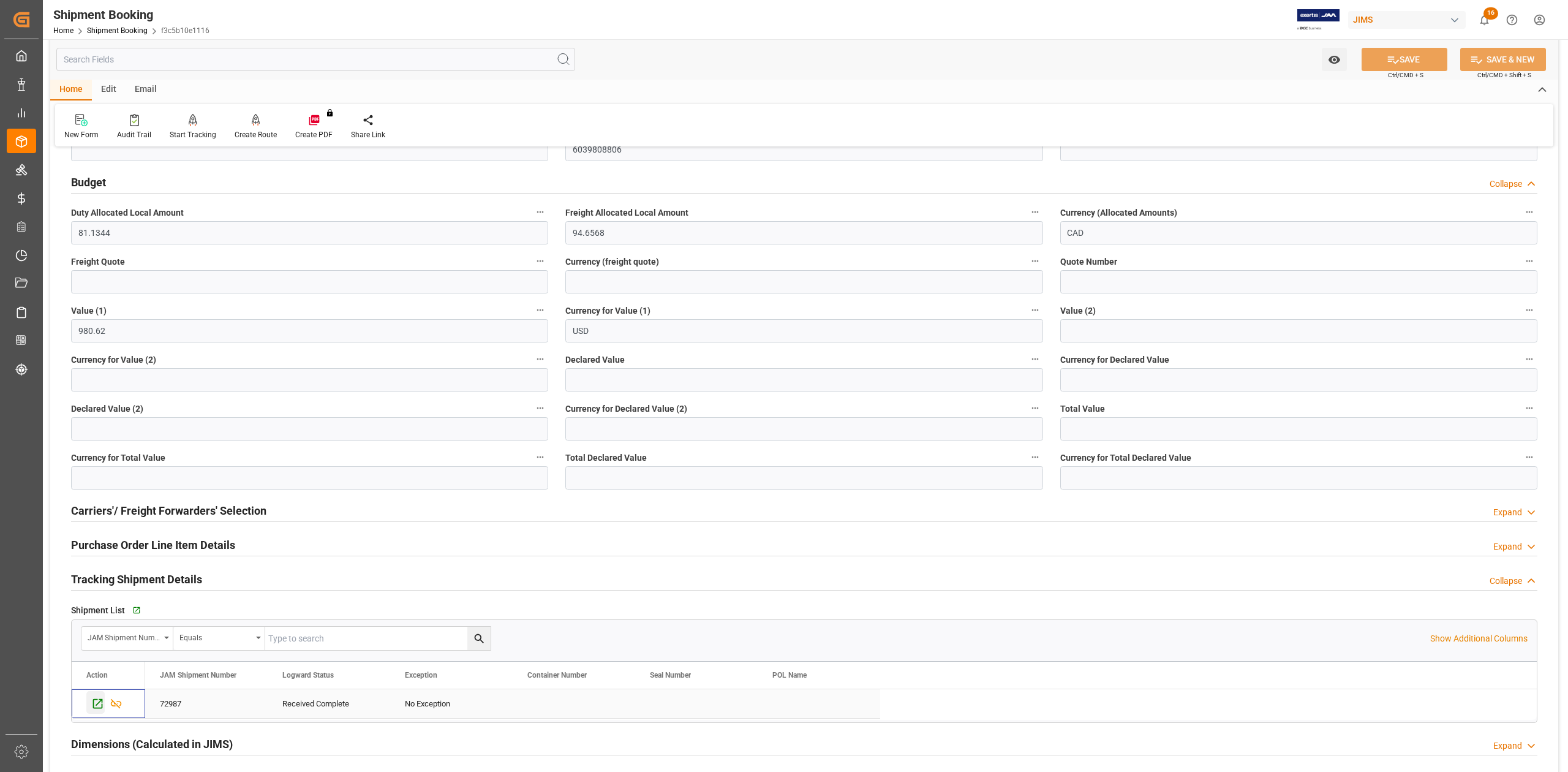
click at [96, 703] on icon "Press SPACE to select this row." at bounding box center [98, 704] width 13 height 13
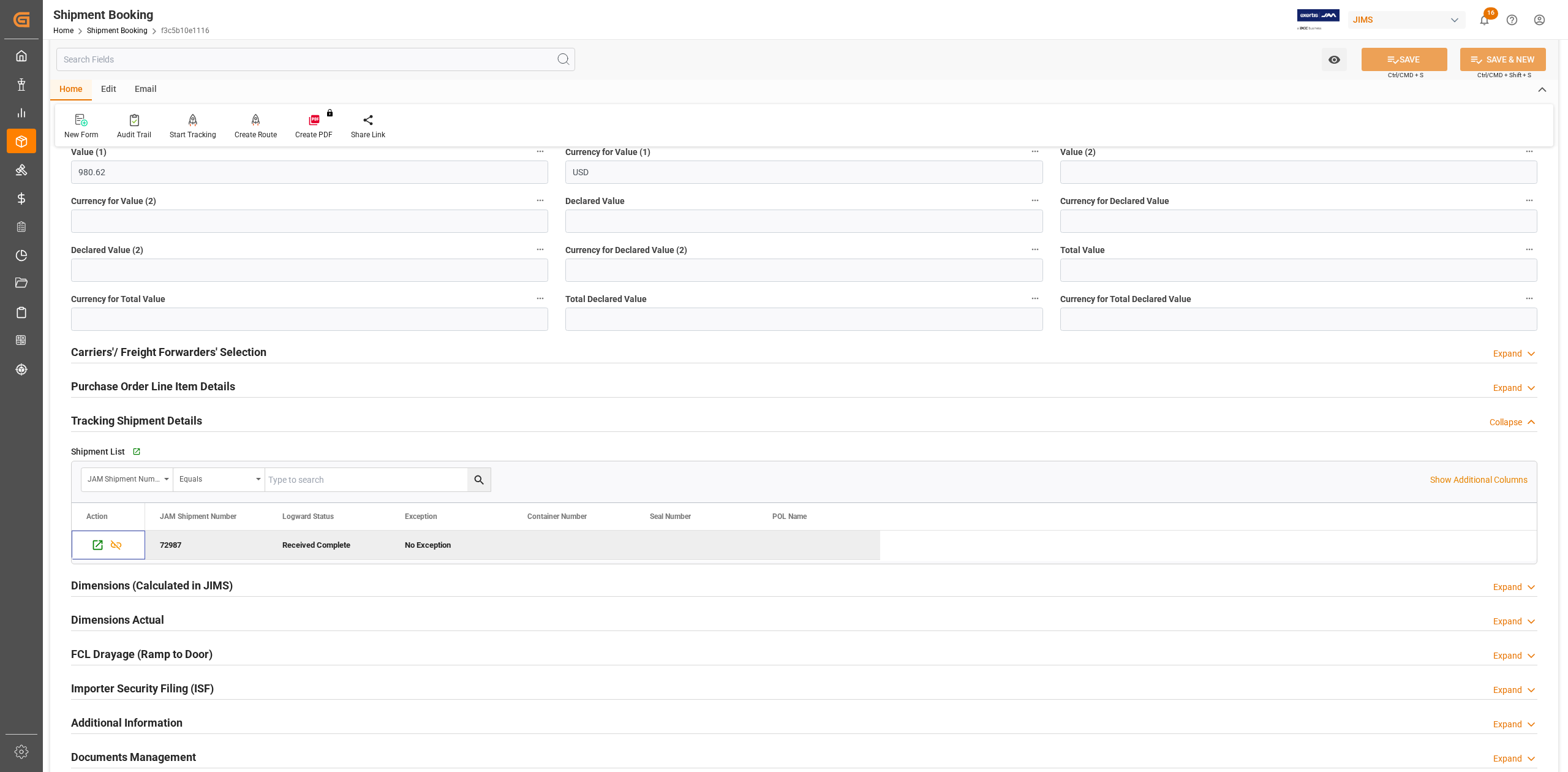
scroll to position [1023, 0]
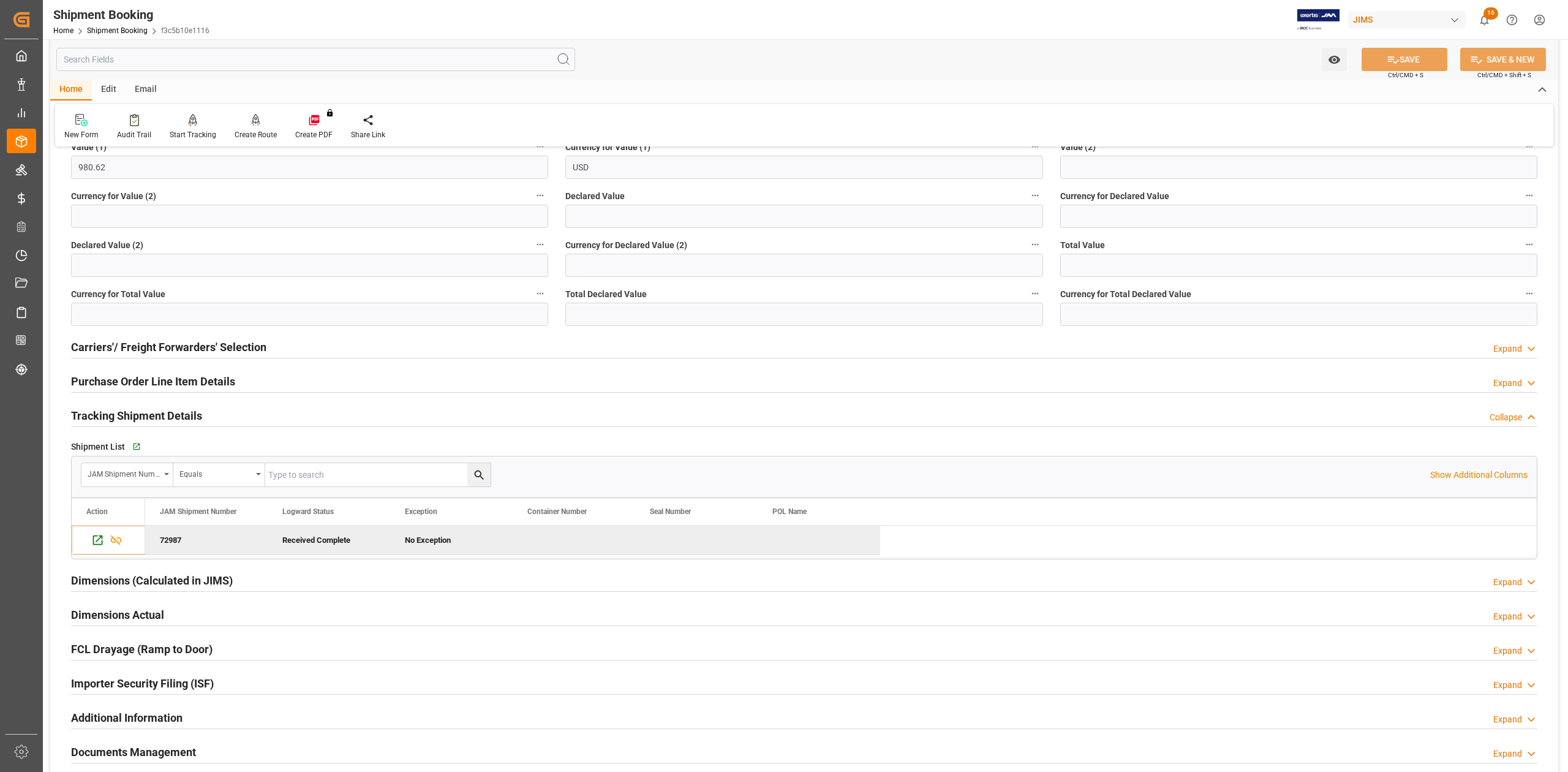
drag, startPoint x: 99, startPoint y: 378, endPoint x: 261, endPoint y: 377, distance: 162.0
click at [100, 378] on h2 "Purchase Order Line Item Details" at bounding box center [153, 381] width 164 height 16
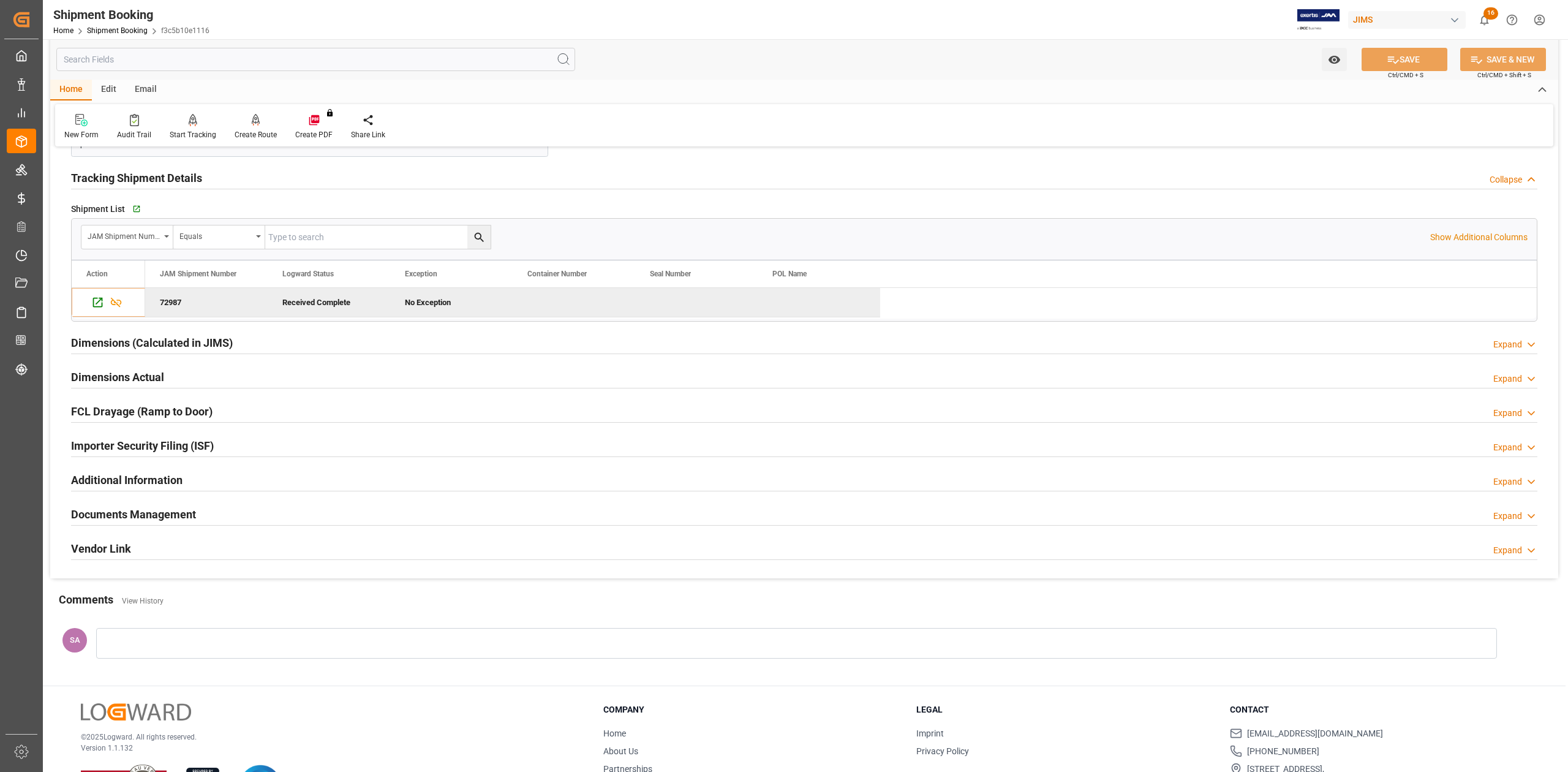
scroll to position [1498, 0]
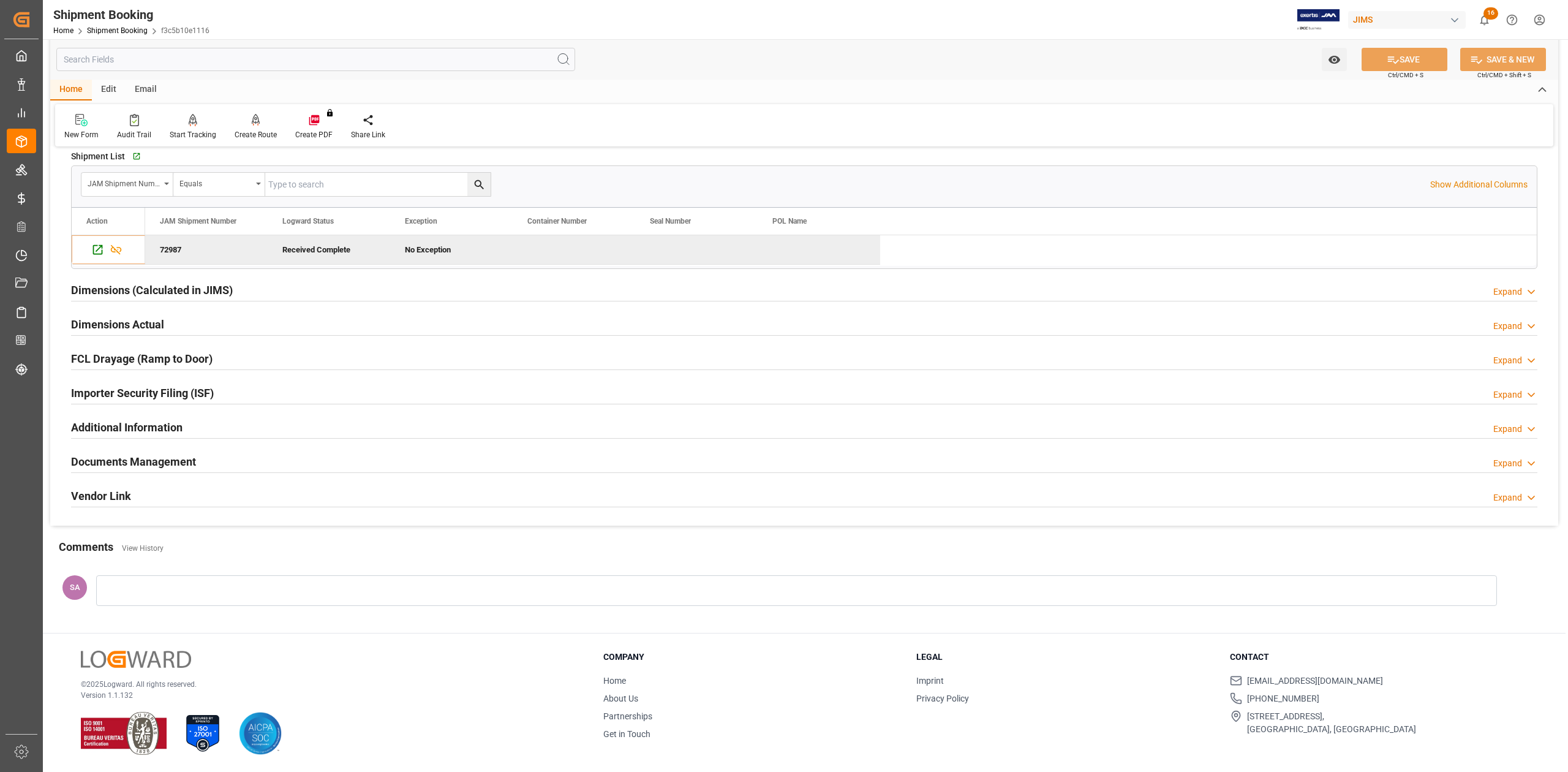
drag, startPoint x: 122, startPoint y: 454, endPoint x: 164, endPoint y: 463, distance: 43.0
click at [123, 454] on h2 "Documents Management" at bounding box center [133, 462] width 125 height 16
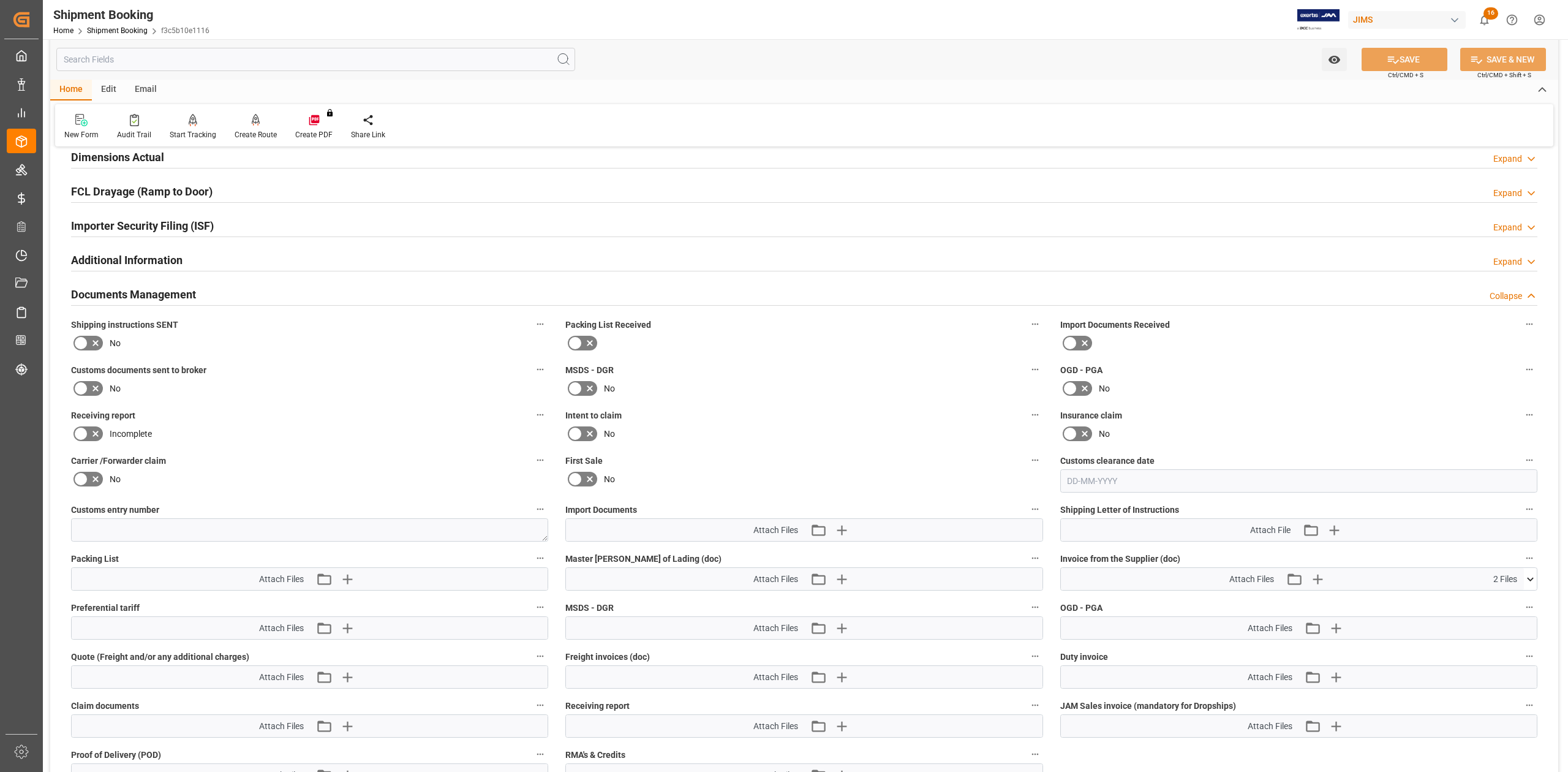
scroll to position [1662, 0]
click at [1532, 584] on icon at bounding box center [1530, 577] width 13 height 13
click at [1526, 604] on icon at bounding box center [1524, 600] width 12 height 8
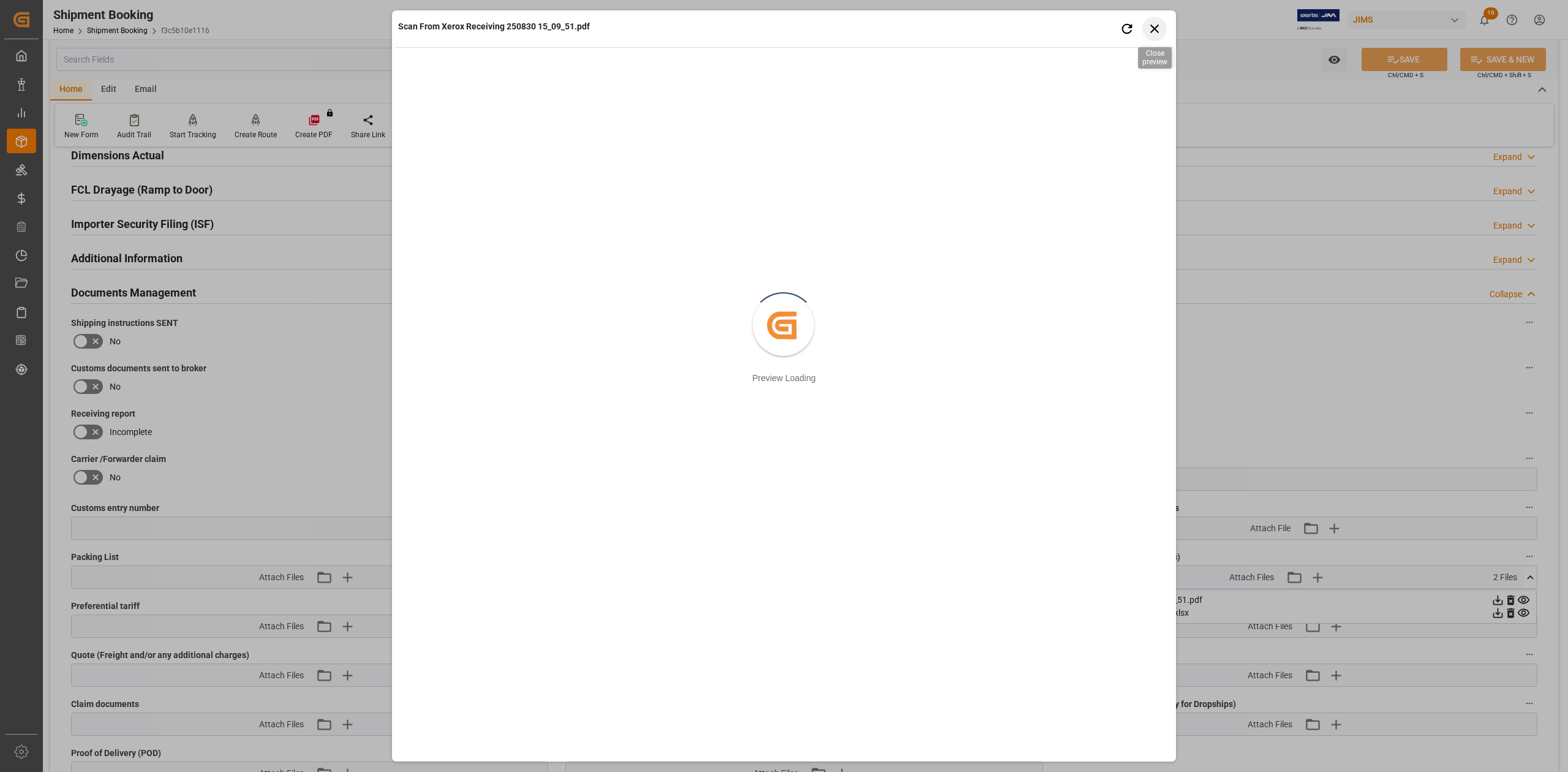
click at [1160, 28] on icon "button" at bounding box center [1155, 28] width 15 height 15
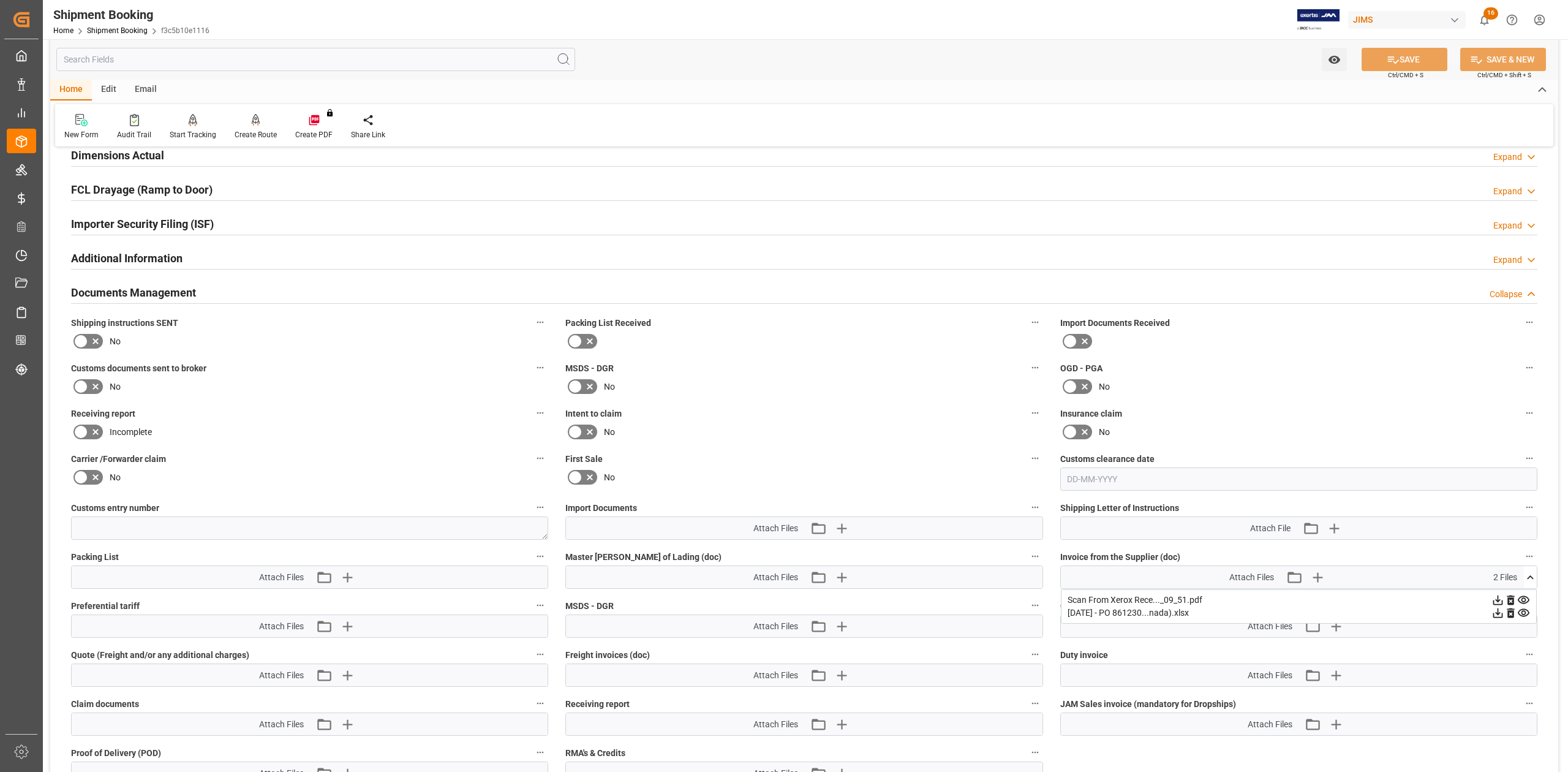
click at [1522, 617] on icon at bounding box center [1524, 613] width 12 height 8
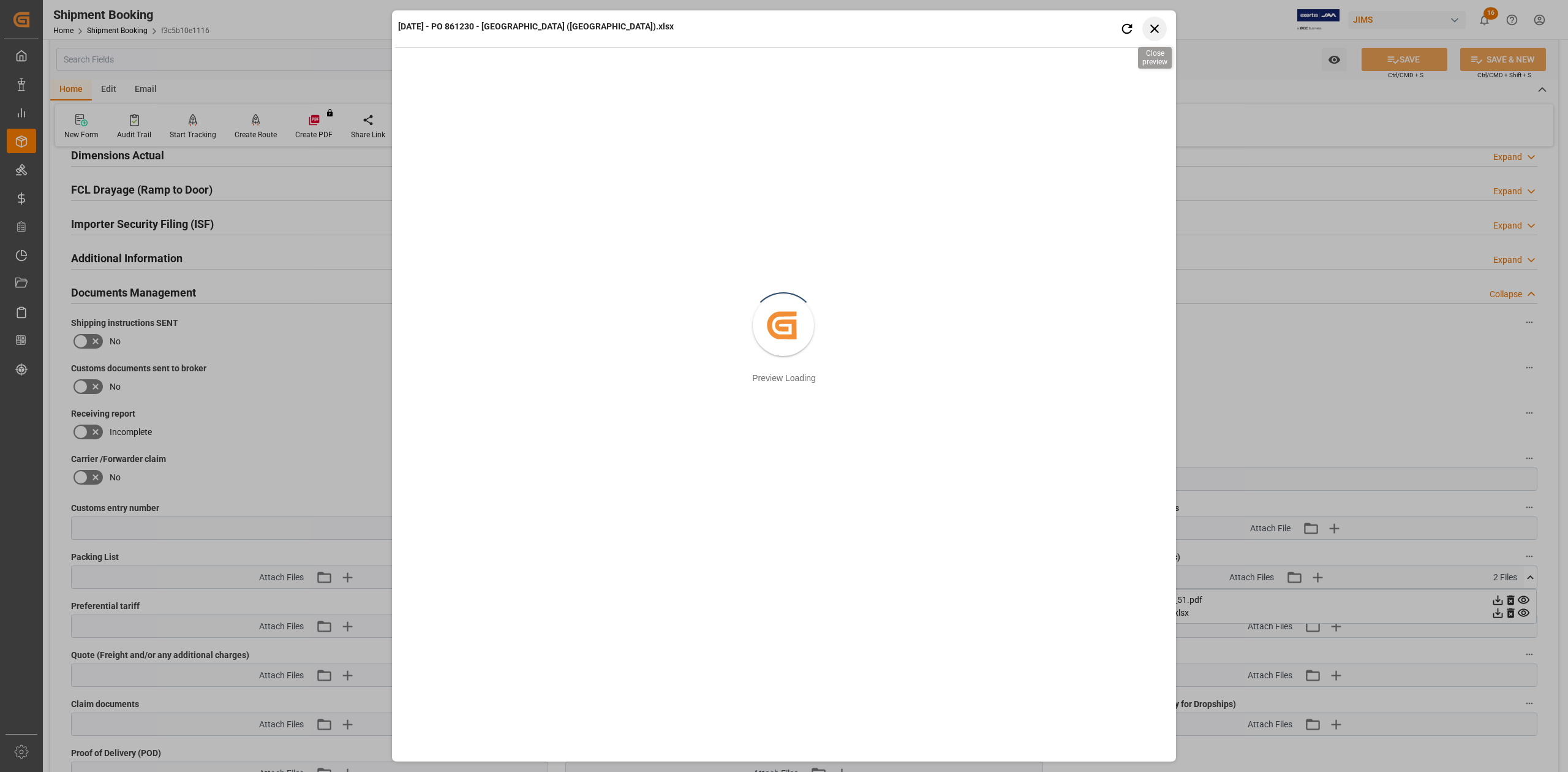
click at [1160, 35] on icon "button" at bounding box center [1155, 28] width 15 height 15
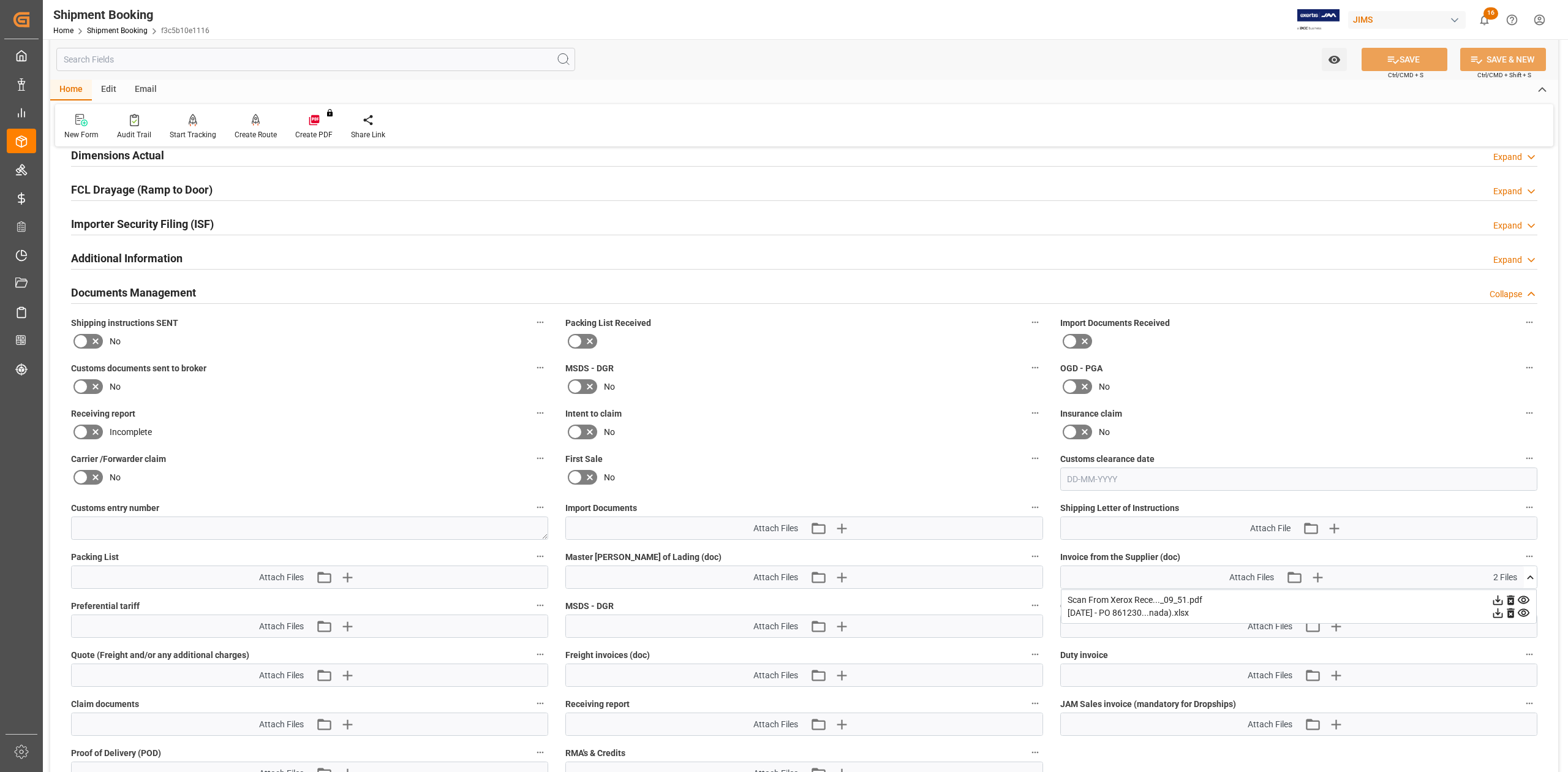
click at [1495, 615] on icon at bounding box center [1498, 613] width 13 height 13
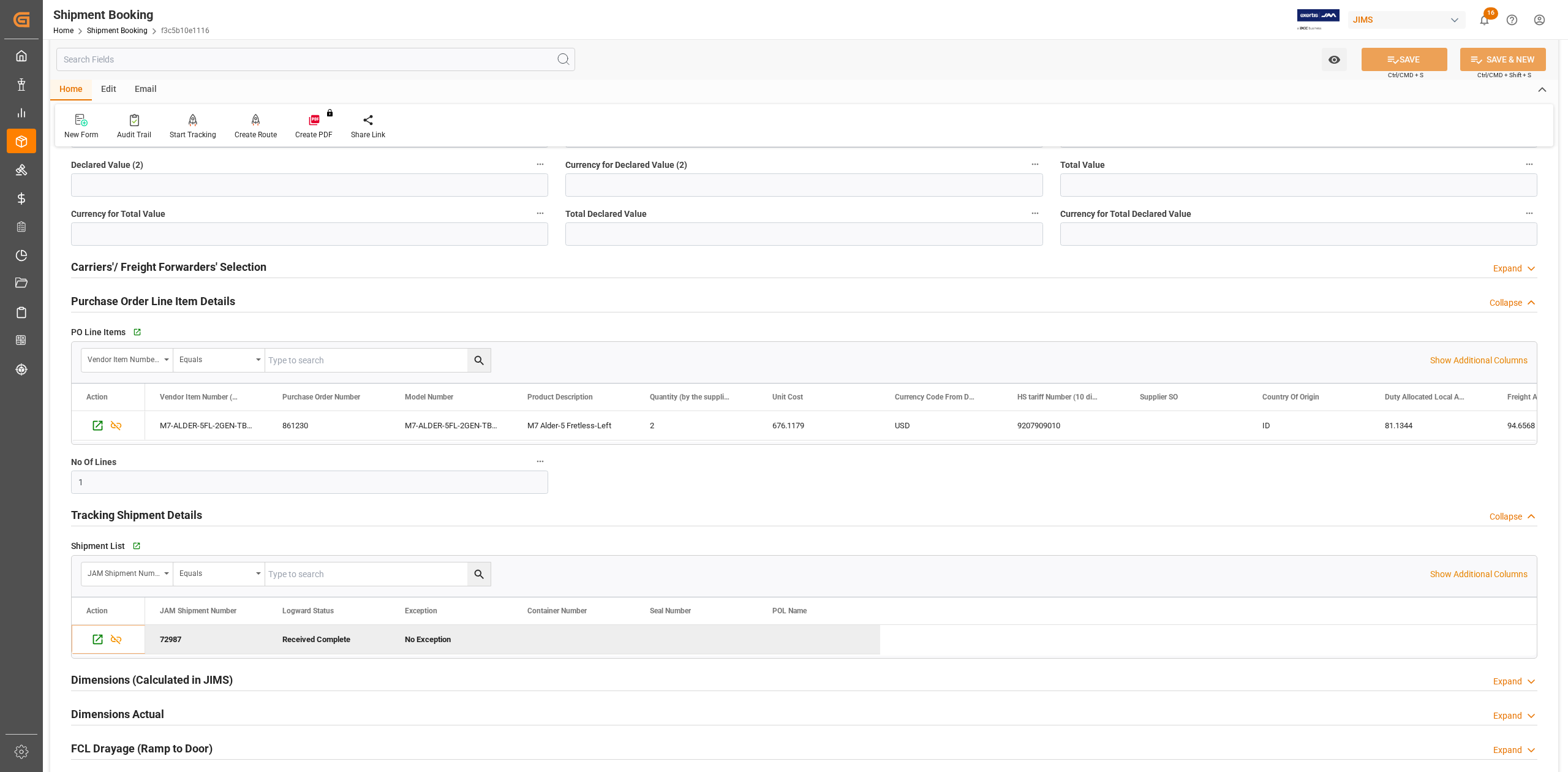
scroll to position [844, 0]
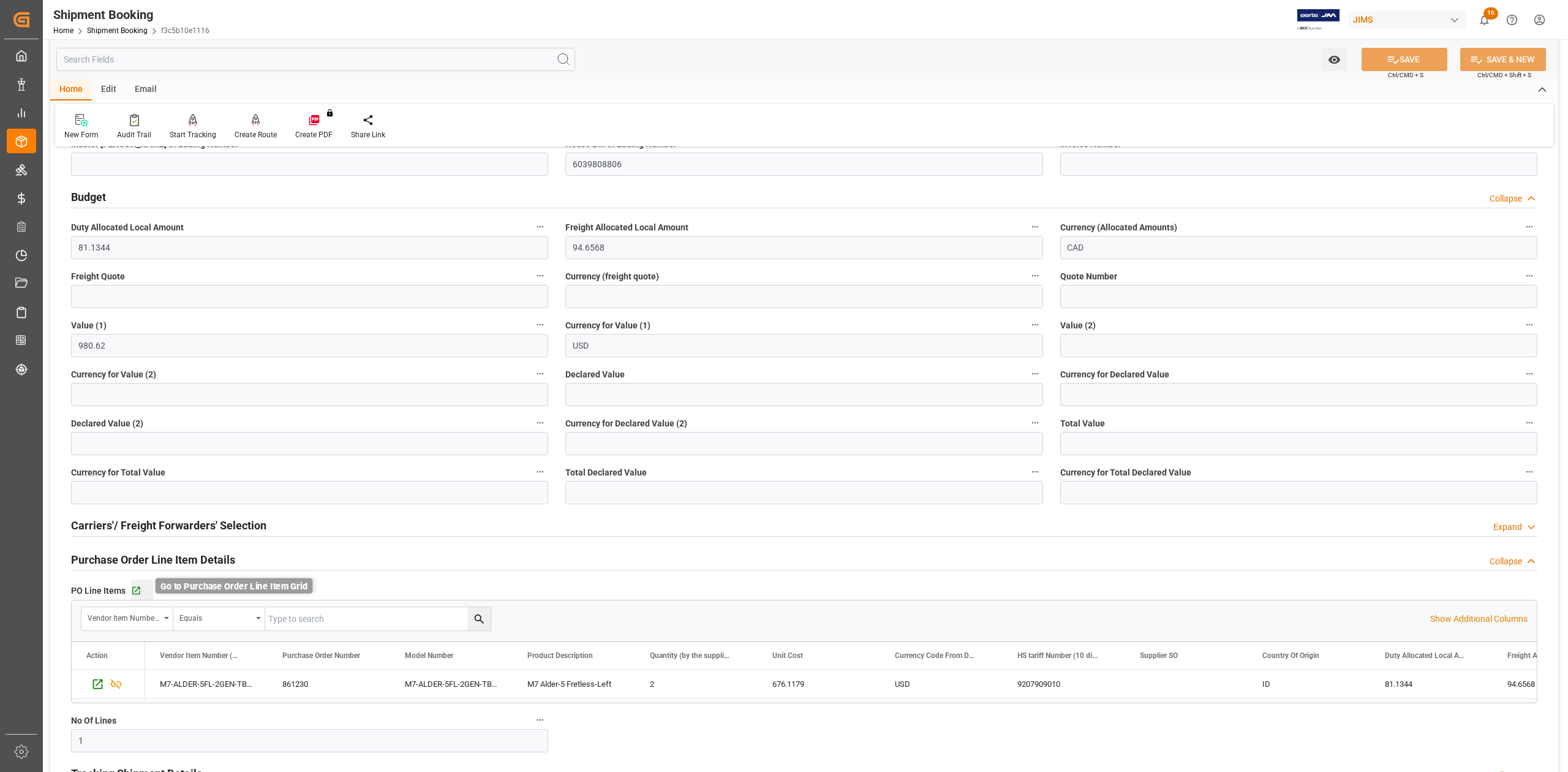
click at [133, 592] on icon "button" at bounding box center [136, 591] width 11 height 11
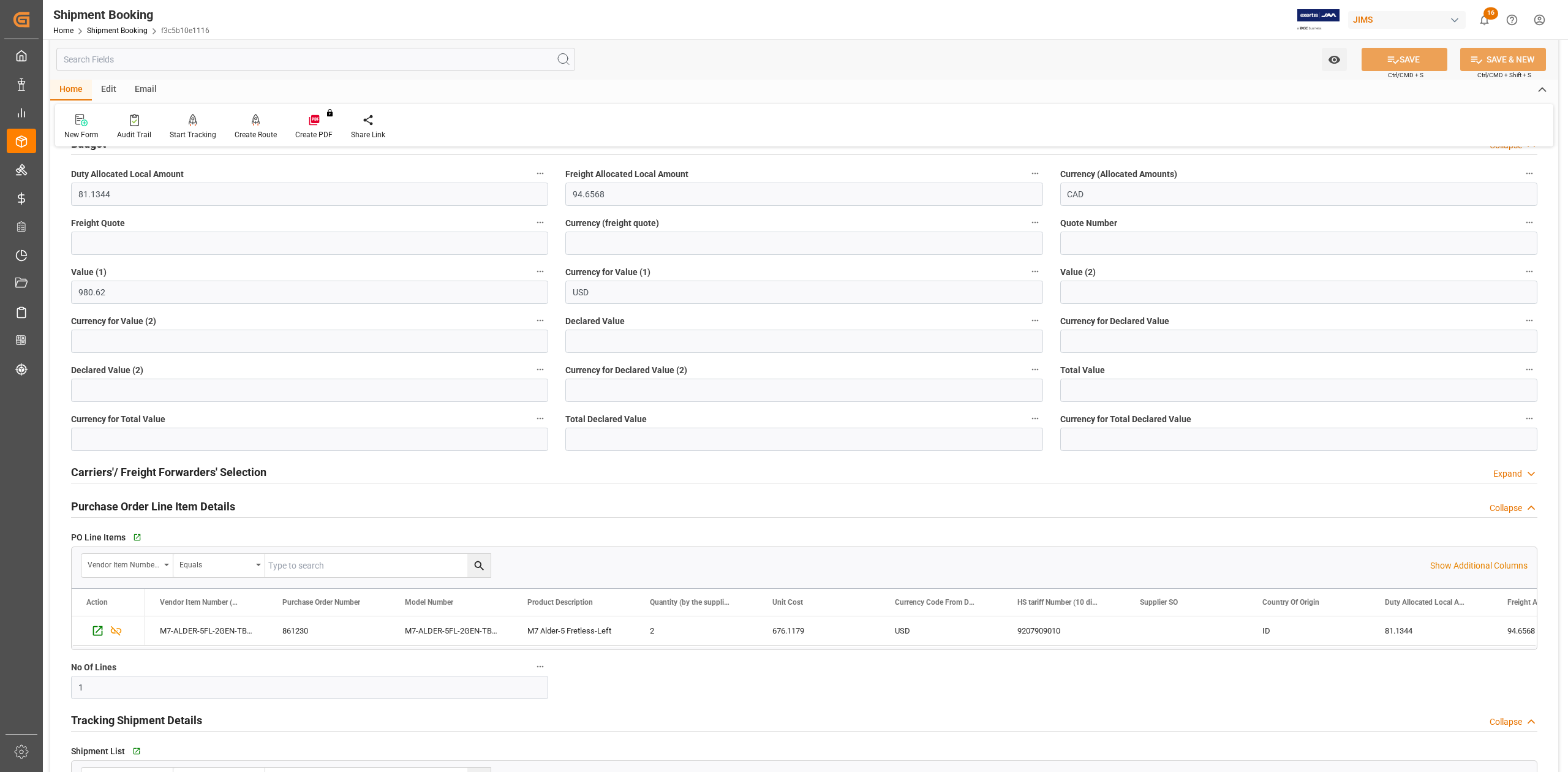
scroll to position [926, 0]
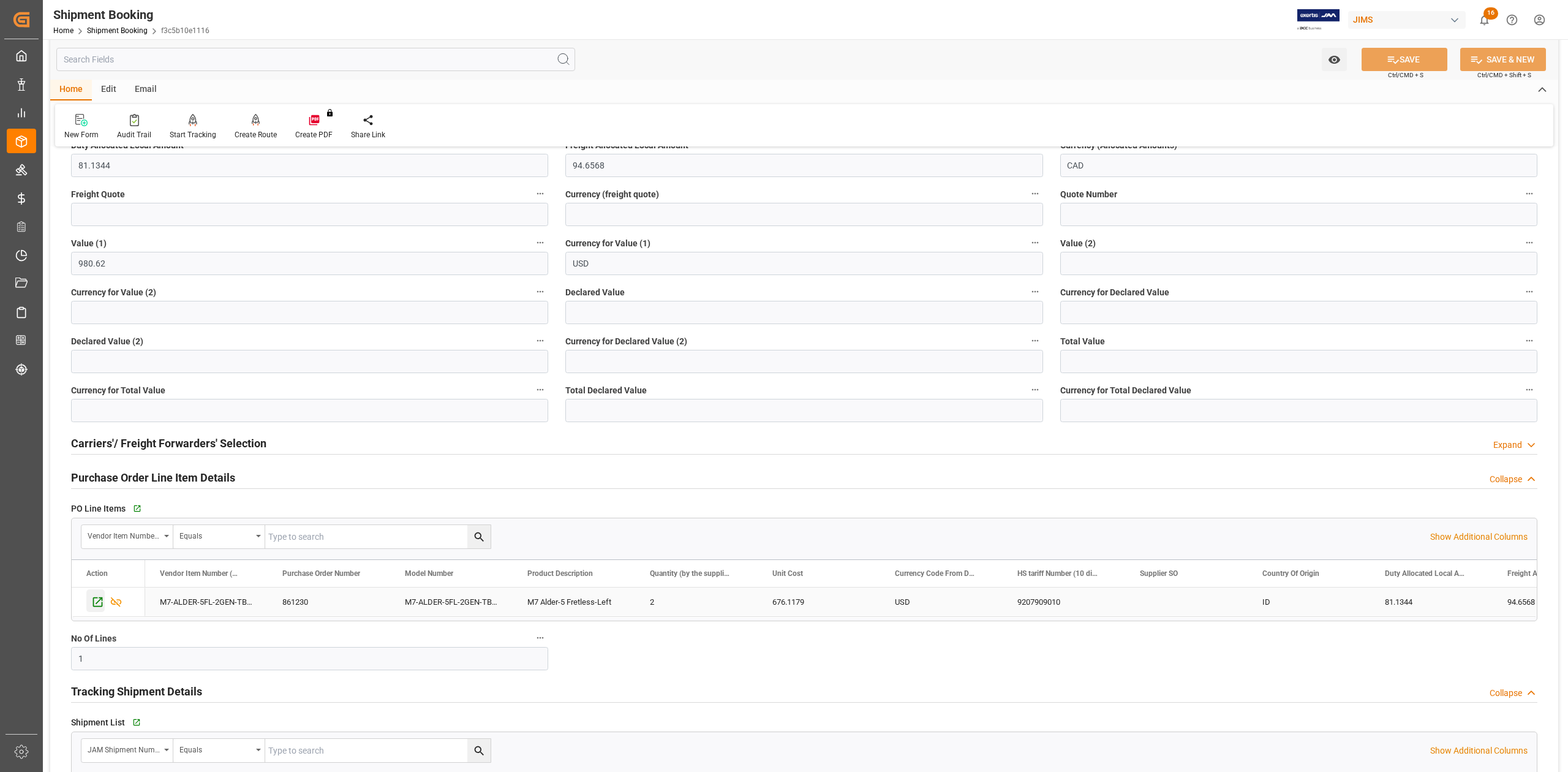
click at [94, 604] on icon "Press SPACE to select this row." at bounding box center [98, 602] width 10 height 10
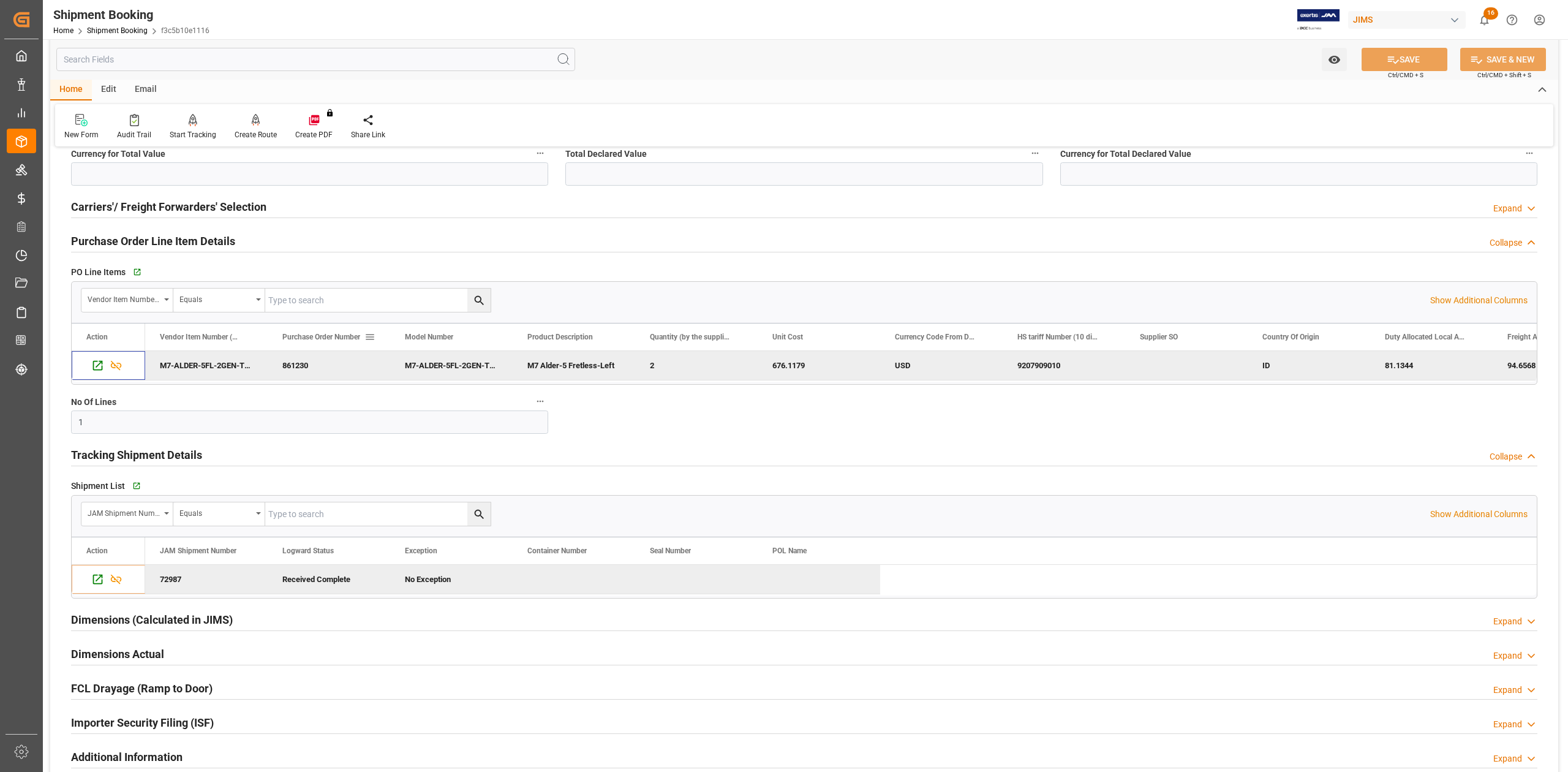
scroll to position [1171, 0]
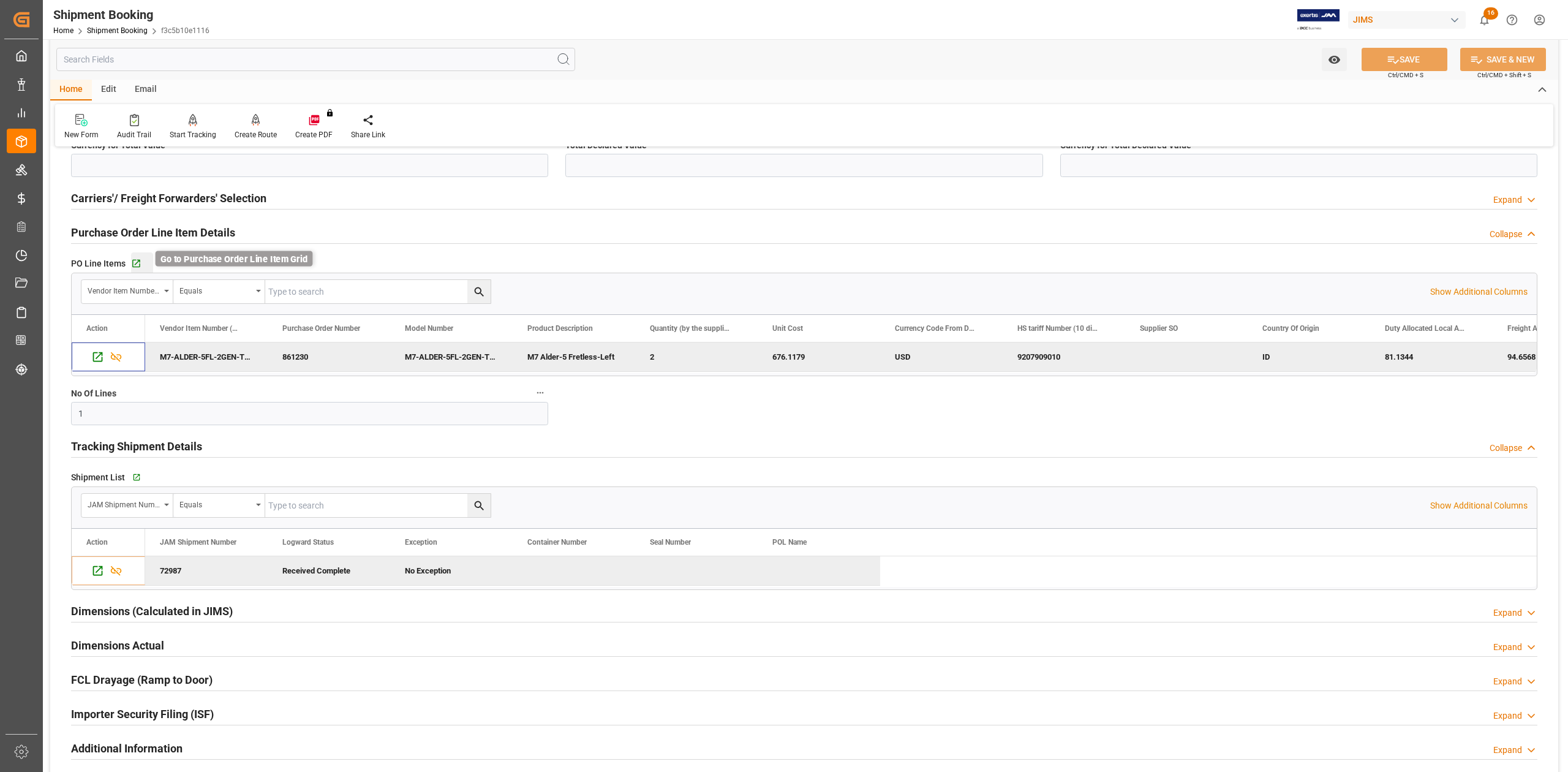
click at [133, 265] on icon "button" at bounding box center [136, 264] width 11 height 11
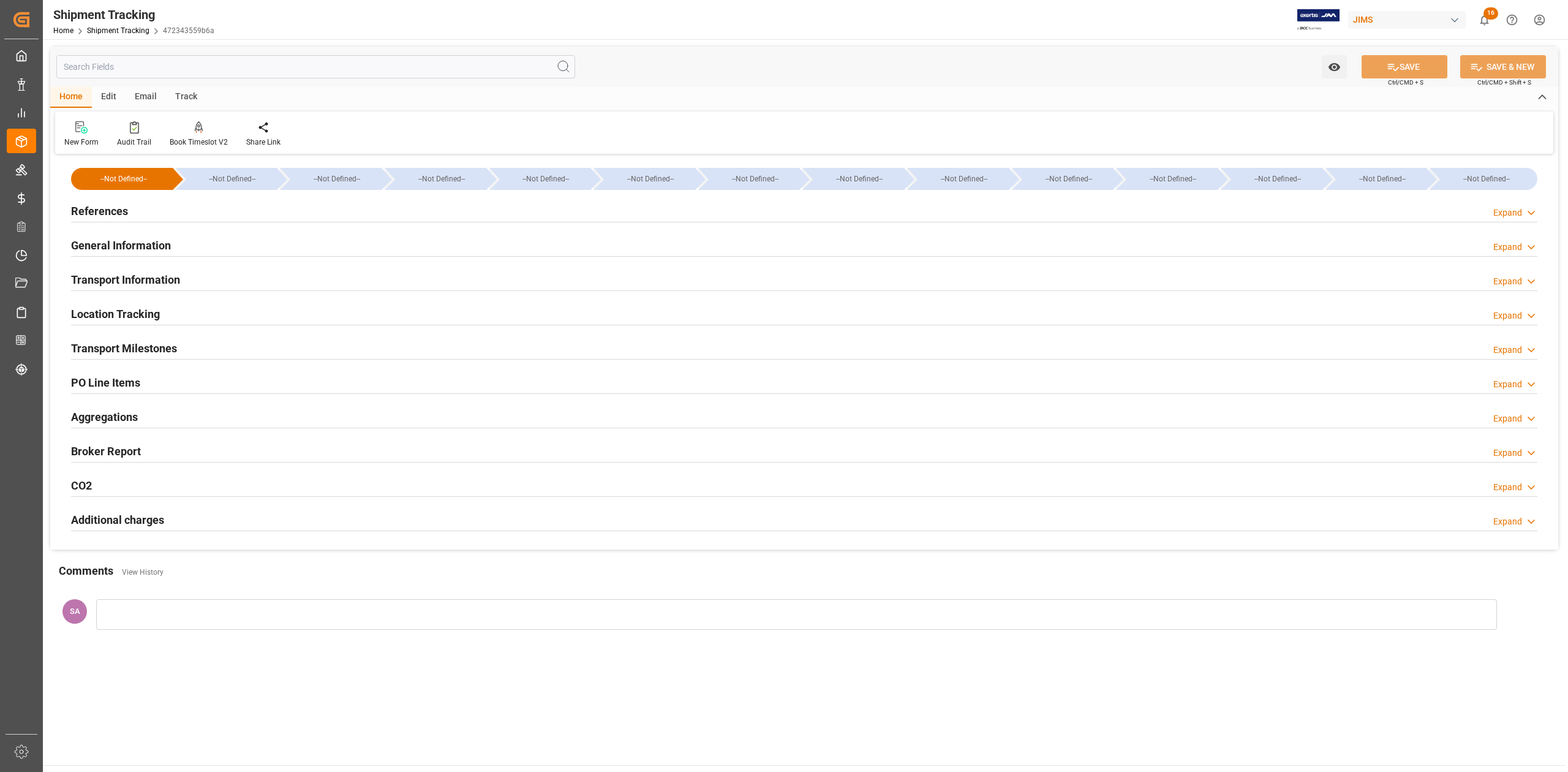
click at [106, 214] on h2 "References" at bounding box center [99, 211] width 57 height 16
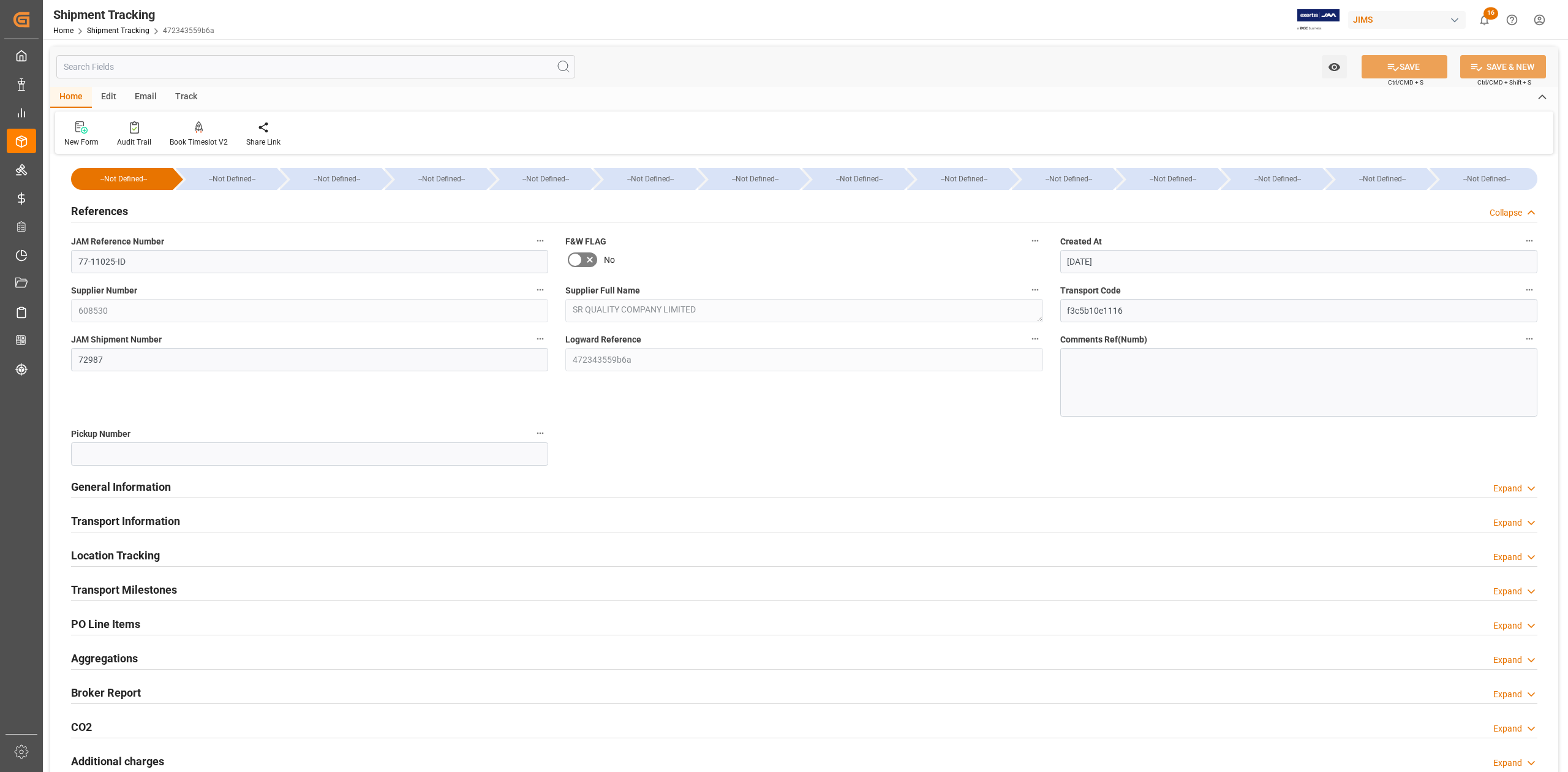
click at [106, 214] on h2 "References" at bounding box center [99, 211] width 57 height 16
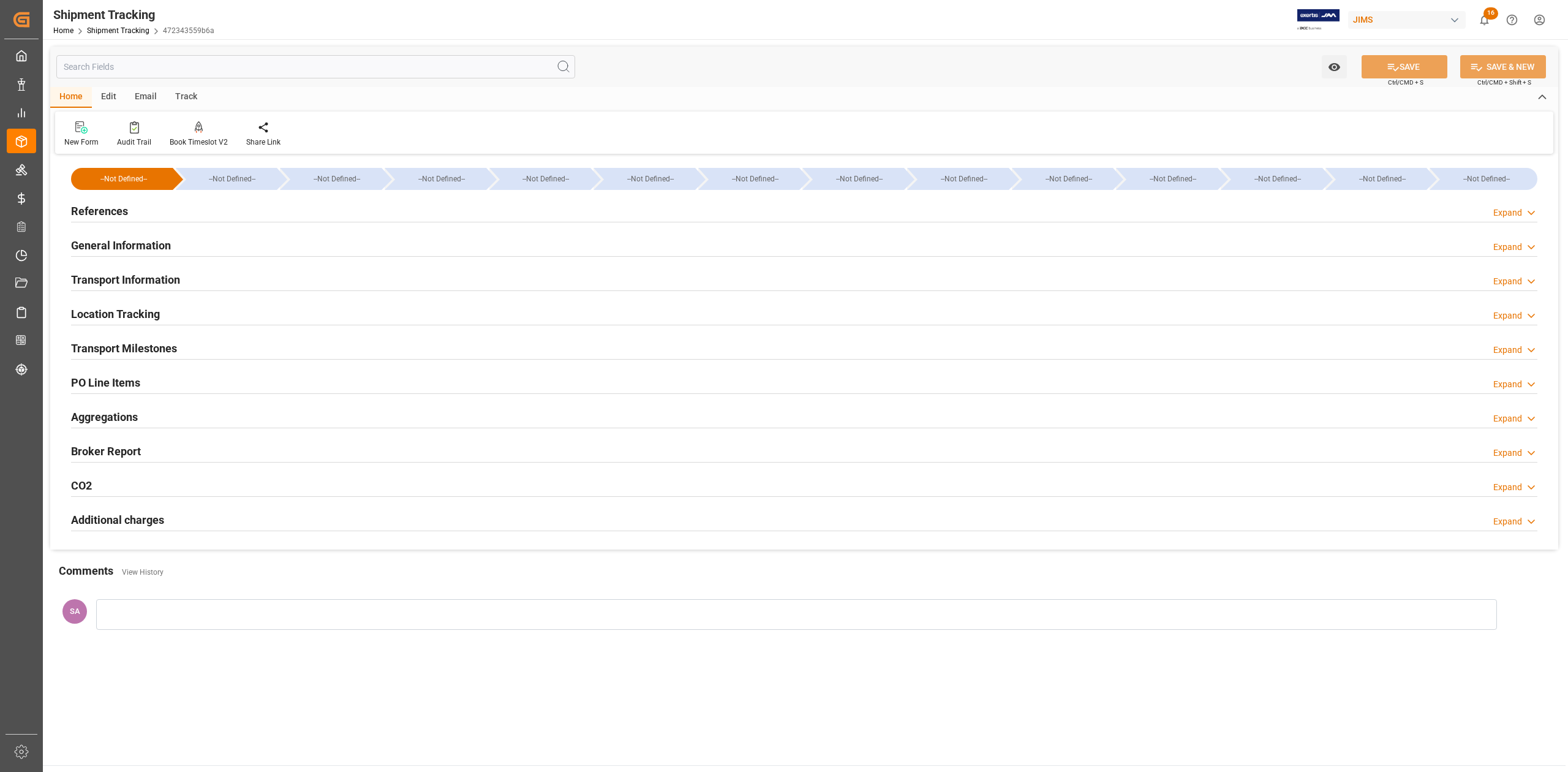
click at [109, 243] on h2 "General Information" at bounding box center [120, 245] width 100 height 16
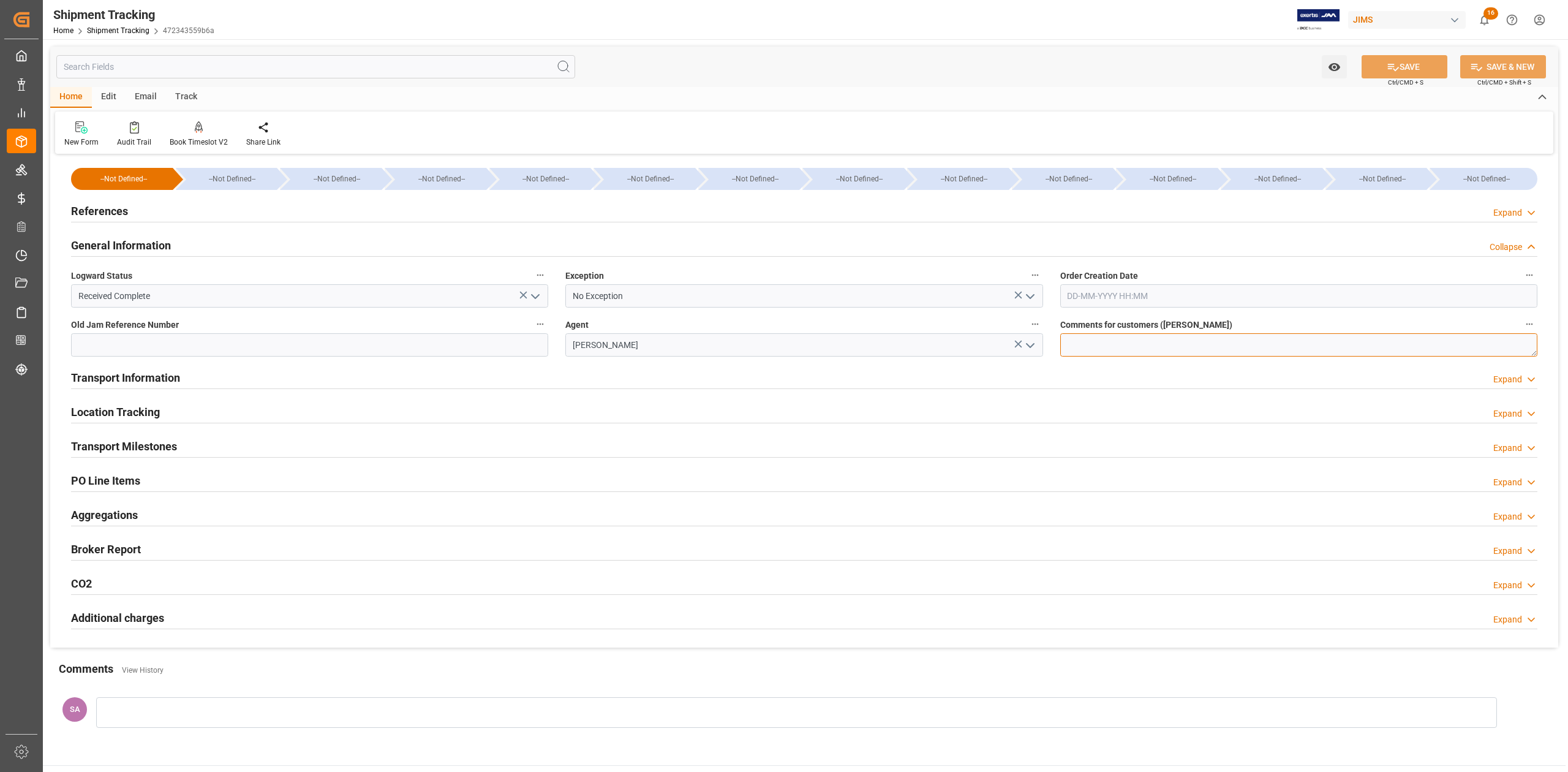
click at [1133, 343] on textarea at bounding box center [1299, 345] width 477 height 23
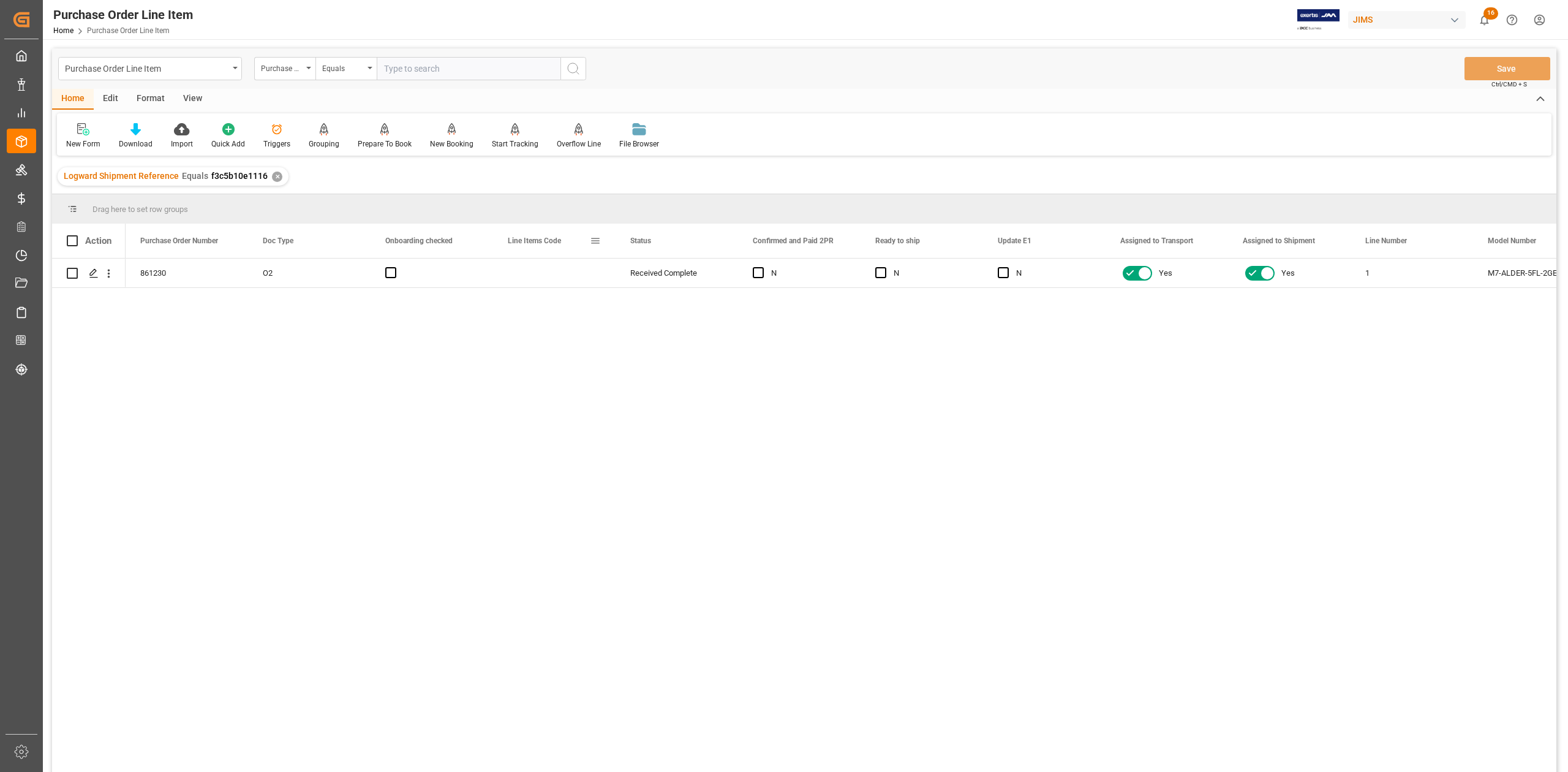
click at [595, 237] on span at bounding box center [596, 241] width 11 height 11
click at [712, 241] on span "columns" at bounding box center [709, 243] width 11 height 11
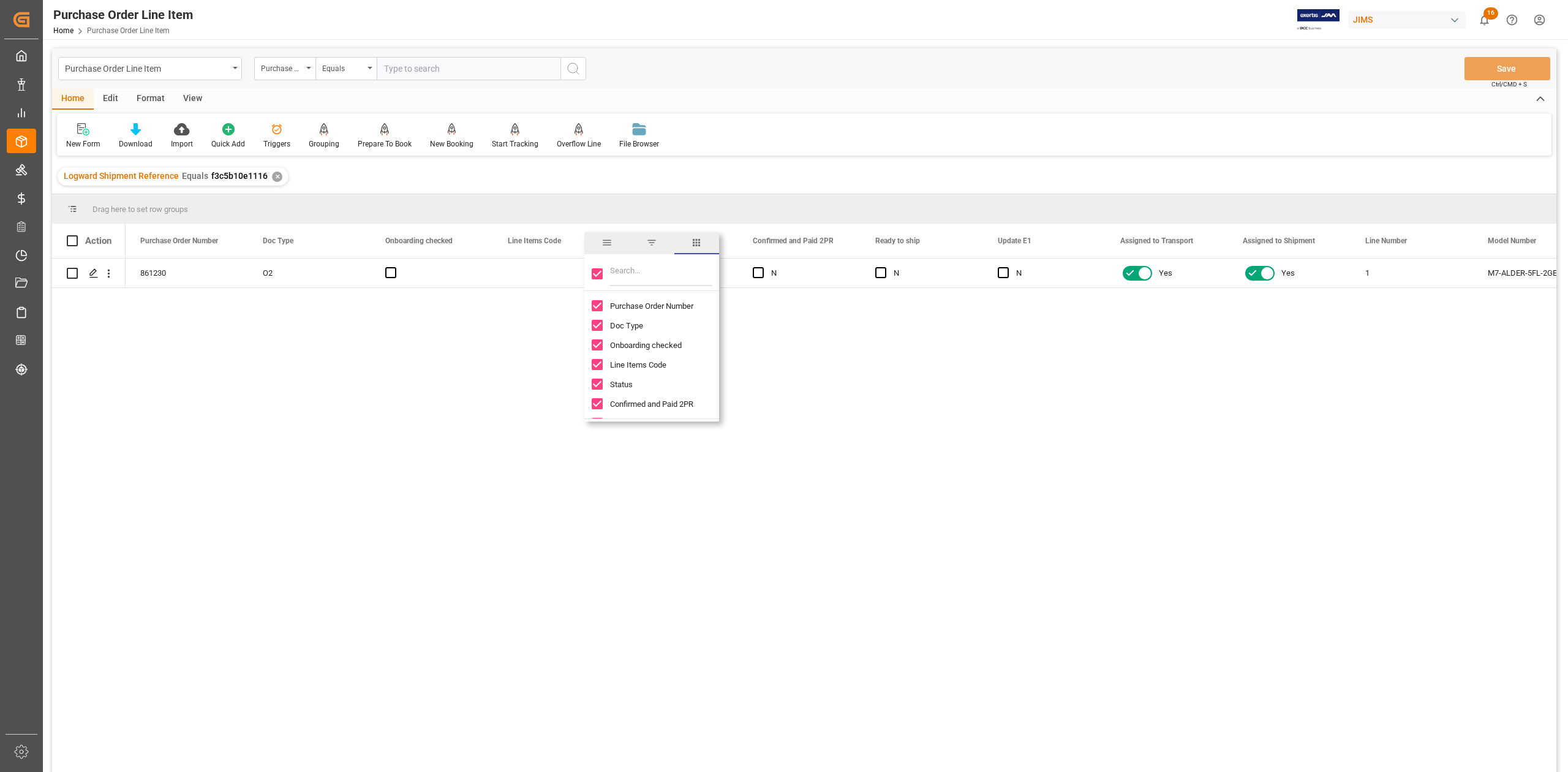
click at [599, 276] on input "Toggle Select All Columns" at bounding box center [597, 274] width 11 height 11
checkbox input "false"
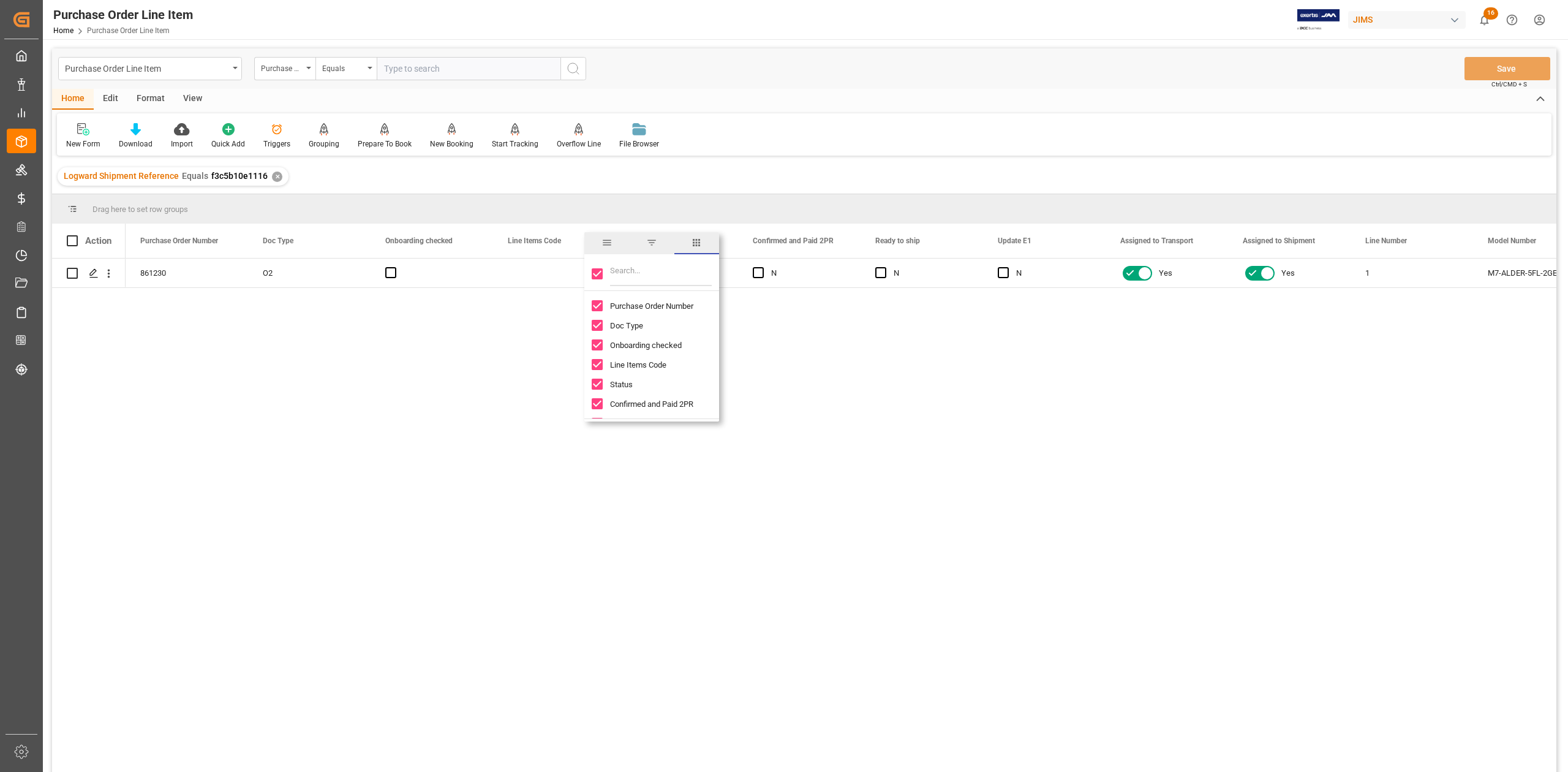
checkbox input "false"
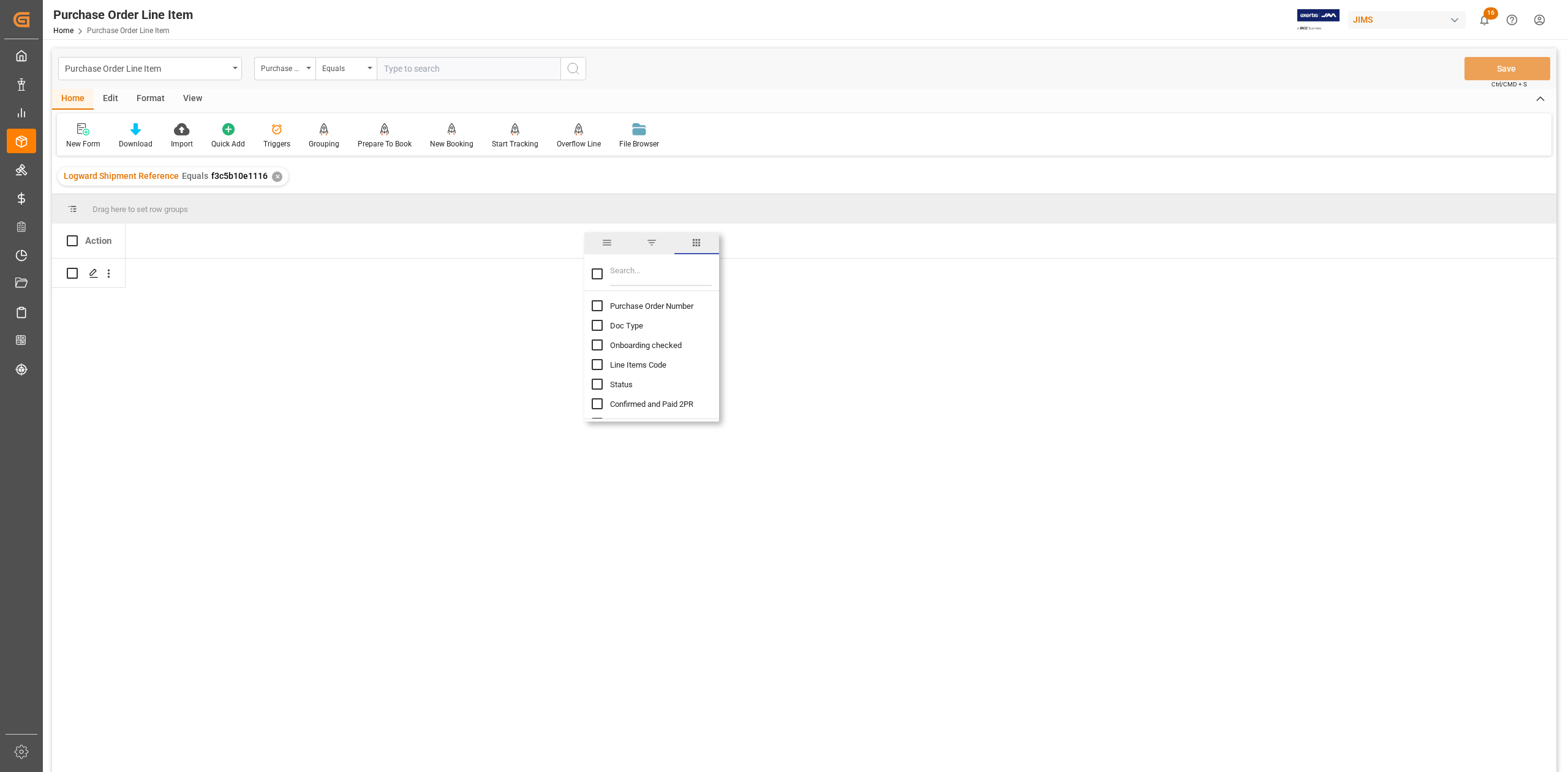
click at [628, 281] on input "Filter Columns Input" at bounding box center [661, 273] width 101 height 24
type input "inco"
click at [595, 305] on input "Incoterm Vendor Master (by the supplier) column toggle visibility (hidden)" at bounding box center [597, 306] width 11 height 11
checkbox input "true"
checkbox input "false"
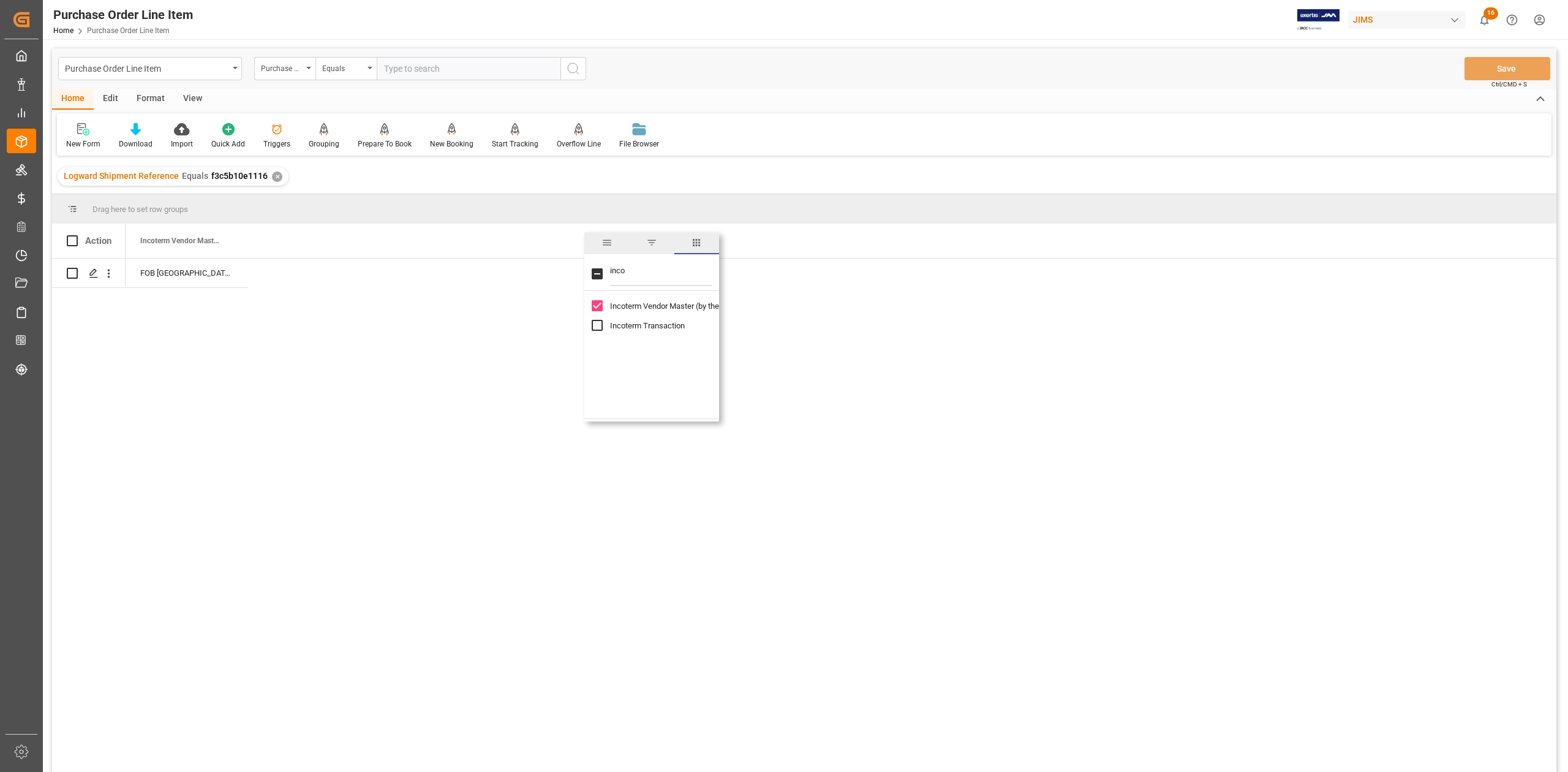
click at [595, 321] on input "Incoterm Transaction column toggle visibility (hidden)" at bounding box center [597, 325] width 11 height 11
checkbox input "true"
click at [226, 363] on div "FOB Jakarta ID" at bounding box center [841, 519] width 1431 height 521
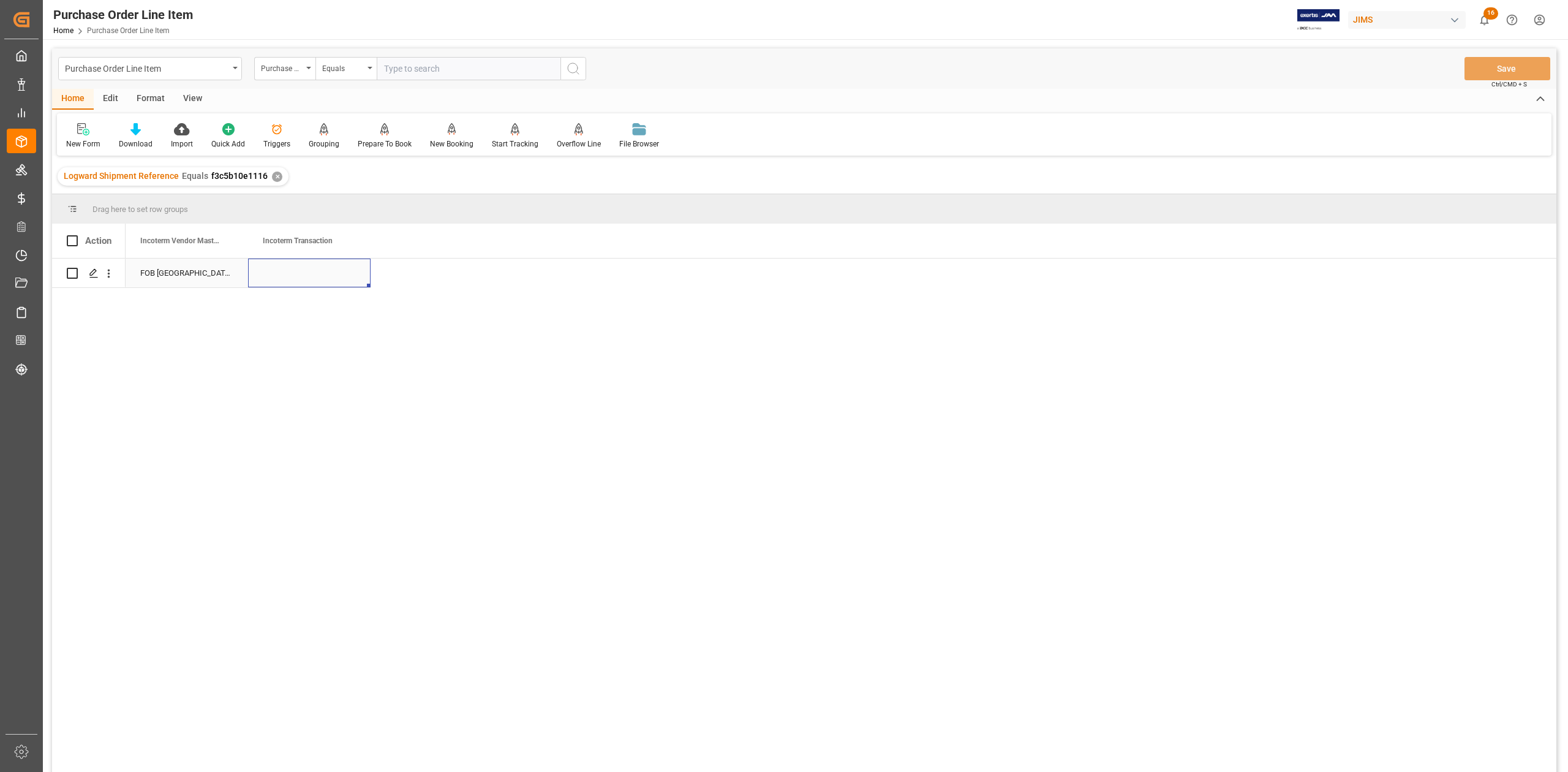
click at [316, 268] on div "Press SPACE to select this row." at bounding box center [309, 273] width 123 height 29
click at [306, 294] on div "Press SPACE to select this row." at bounding box center [309, 280] width 123 height 43
click at [298, 280] on input "Press SPACE to select this row." at bounding box center [309, 279] width 103 height 23
type input "DAP, [GEOGRAPHIC_DATA]"
click at [483, 363] on div "FOB Jakarta ID DAP, Montreal" at bounding box center [841, 519] width 1431 height 521
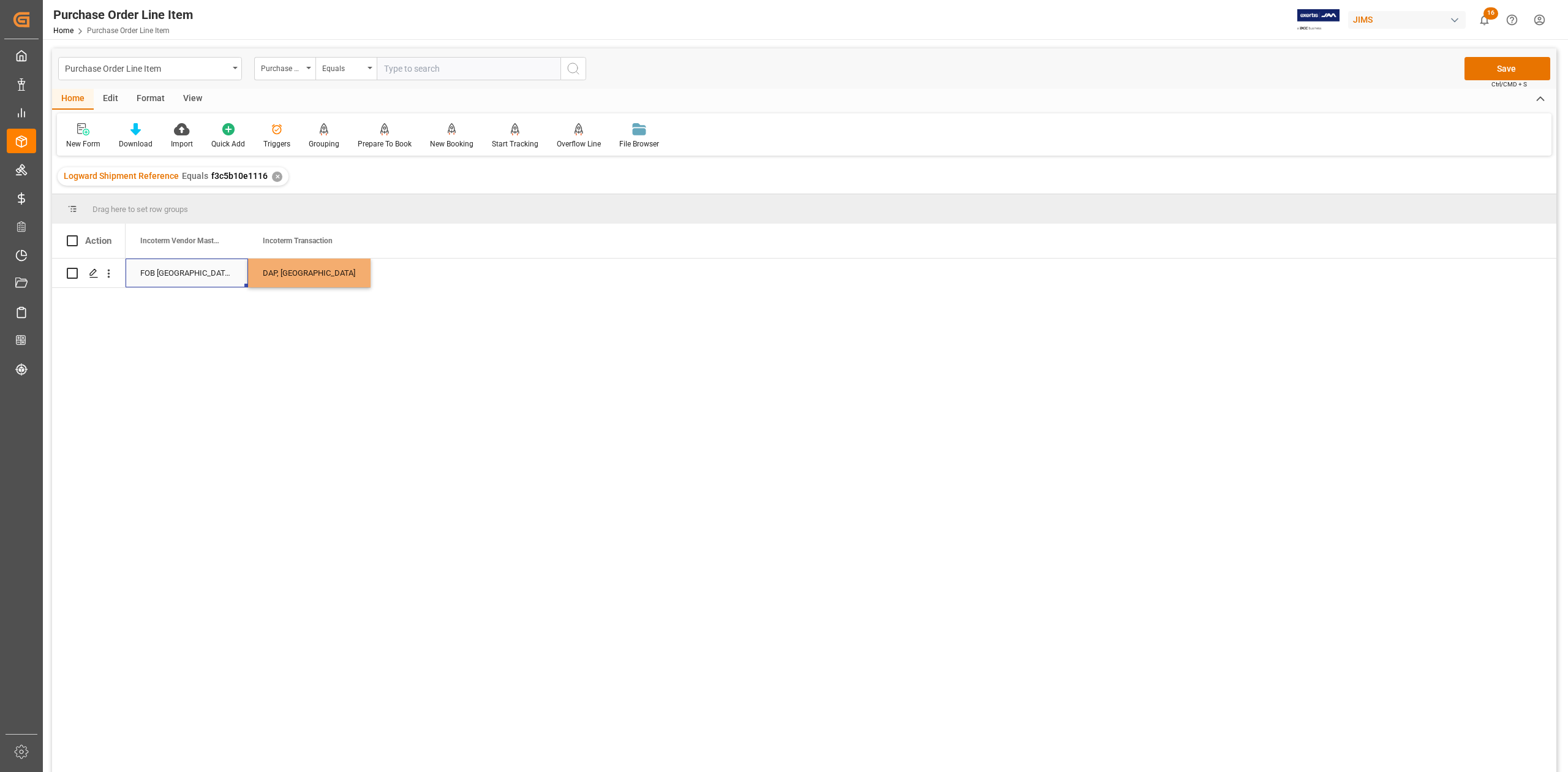
click at [165, 276] on div "FOB Jakarta ID" at bounding box center [187, 273] width 123 height 29
drag, startPoint x: 369, startPoint y: 415, endPoint x: 426, endPoint y: 331, distance: 101.5
click at [370, 415] on div "FOB Jakarta ID DAP, Montreal" at bounding box center [841, 519] width 1431 height 521
click at [1512, 64] on button "Save" at bounding box center [1507, 68] width 86 height 23
